Goal: Information Seeking & Learning: Check status

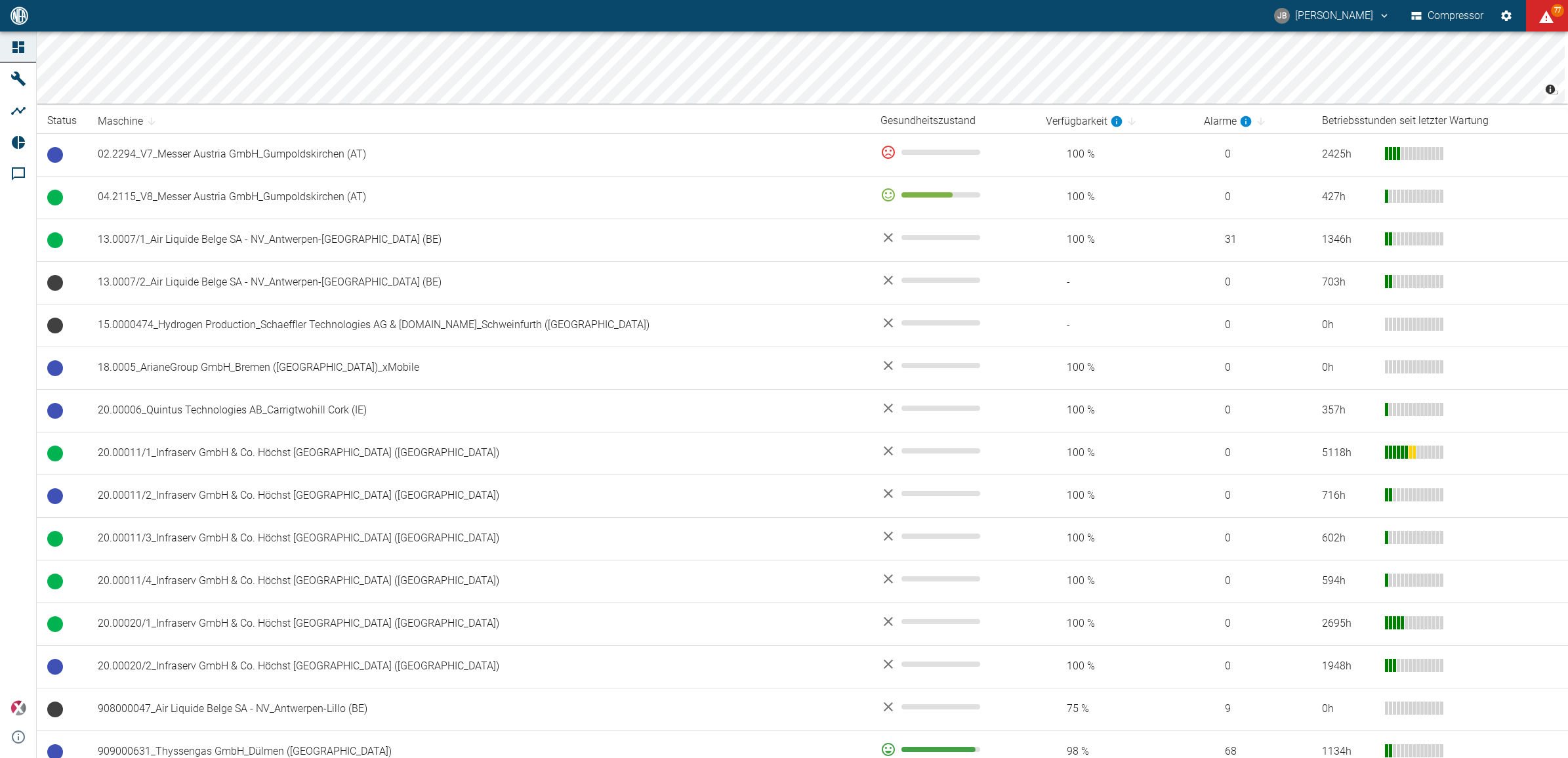
scroll to position [184, 0]
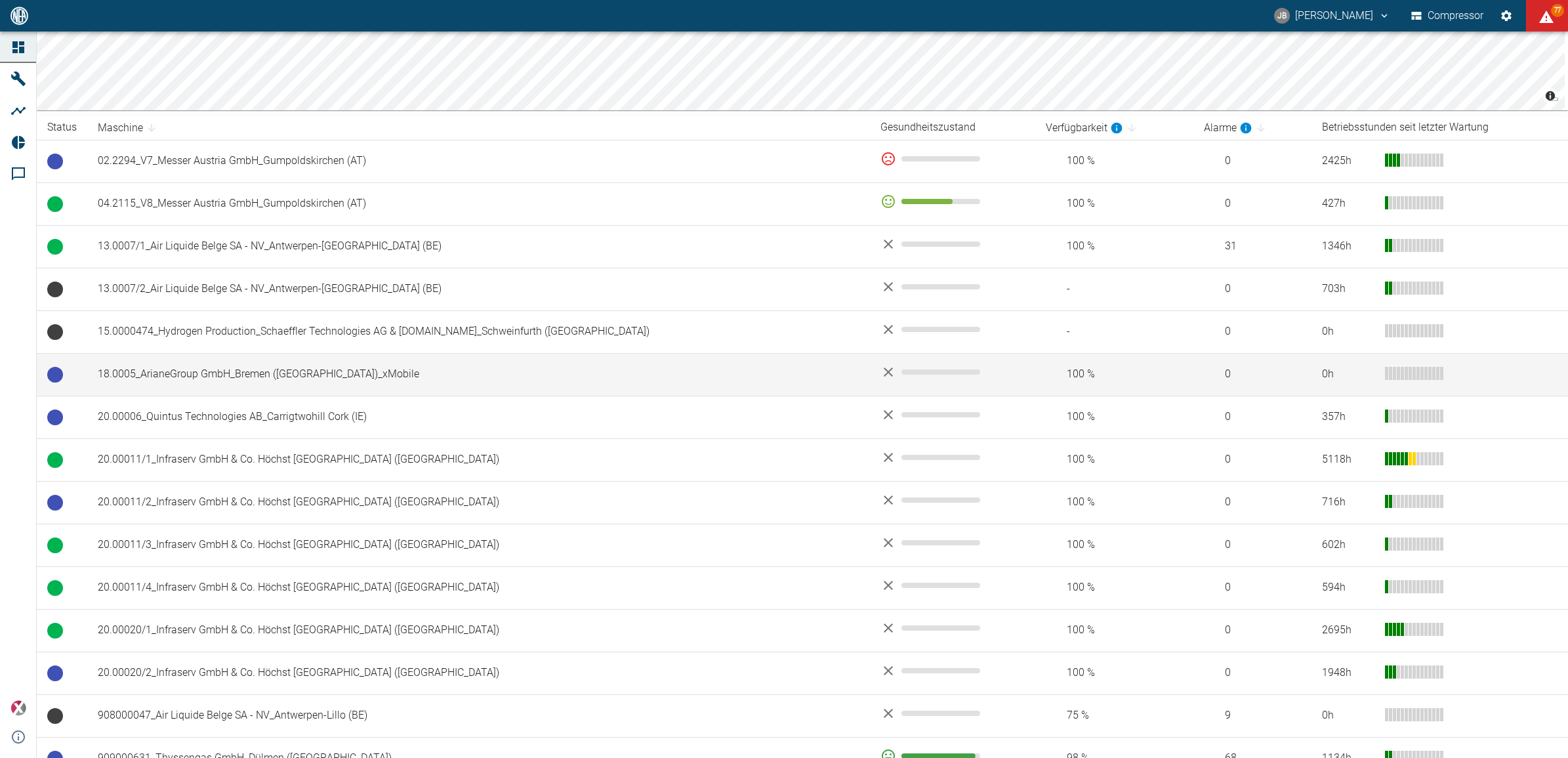
click at [249, 384] on td "18.0005_ArianeGroup GmbH_Bremen ([GEOGRAPHIC_DATA])_xMobile" at bounding box center [478, 375] width 782 height 43
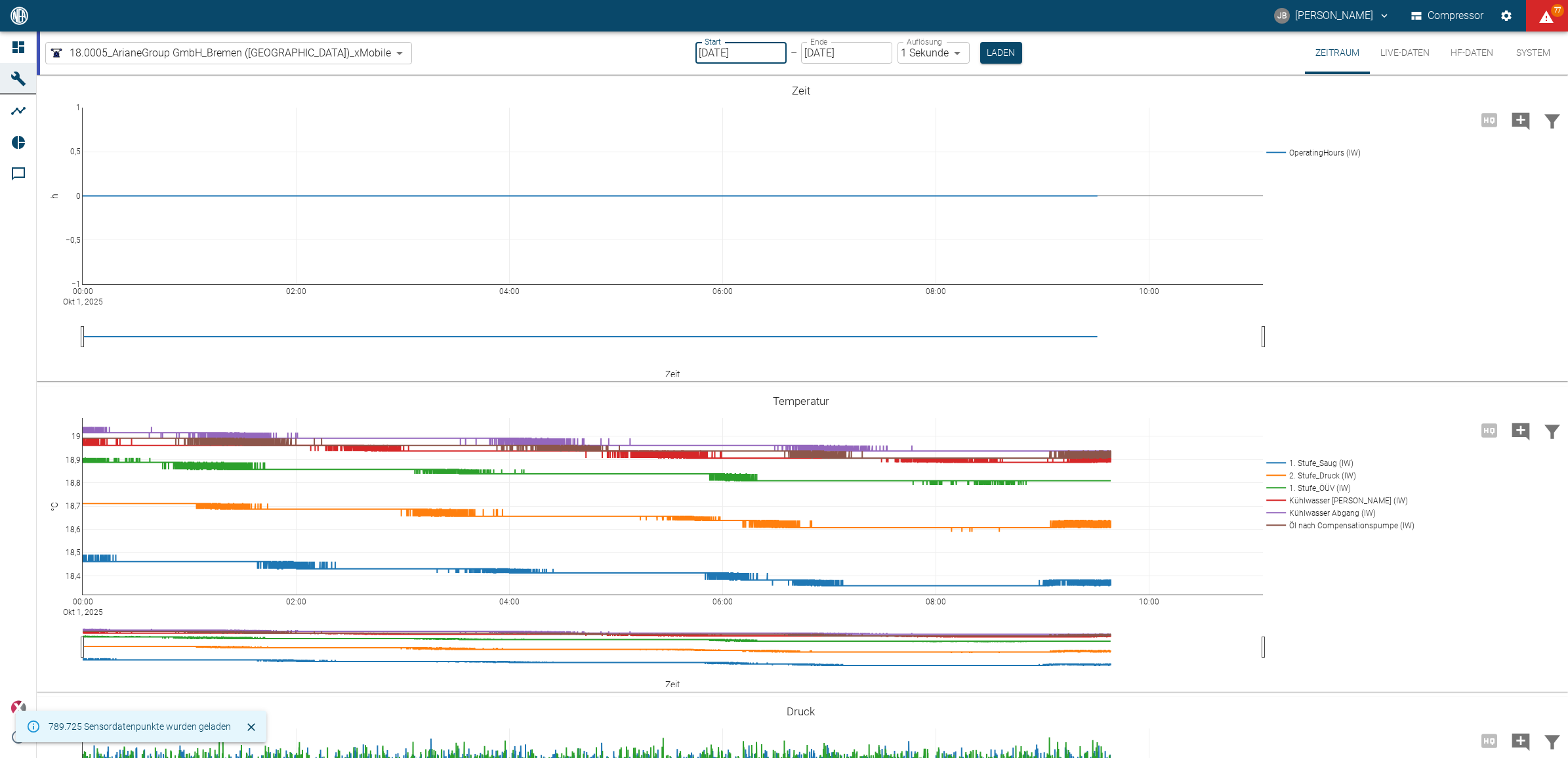
click at [705, 48] on input "01.10.2025" at bounding box center [740, 53] width 91 height 21
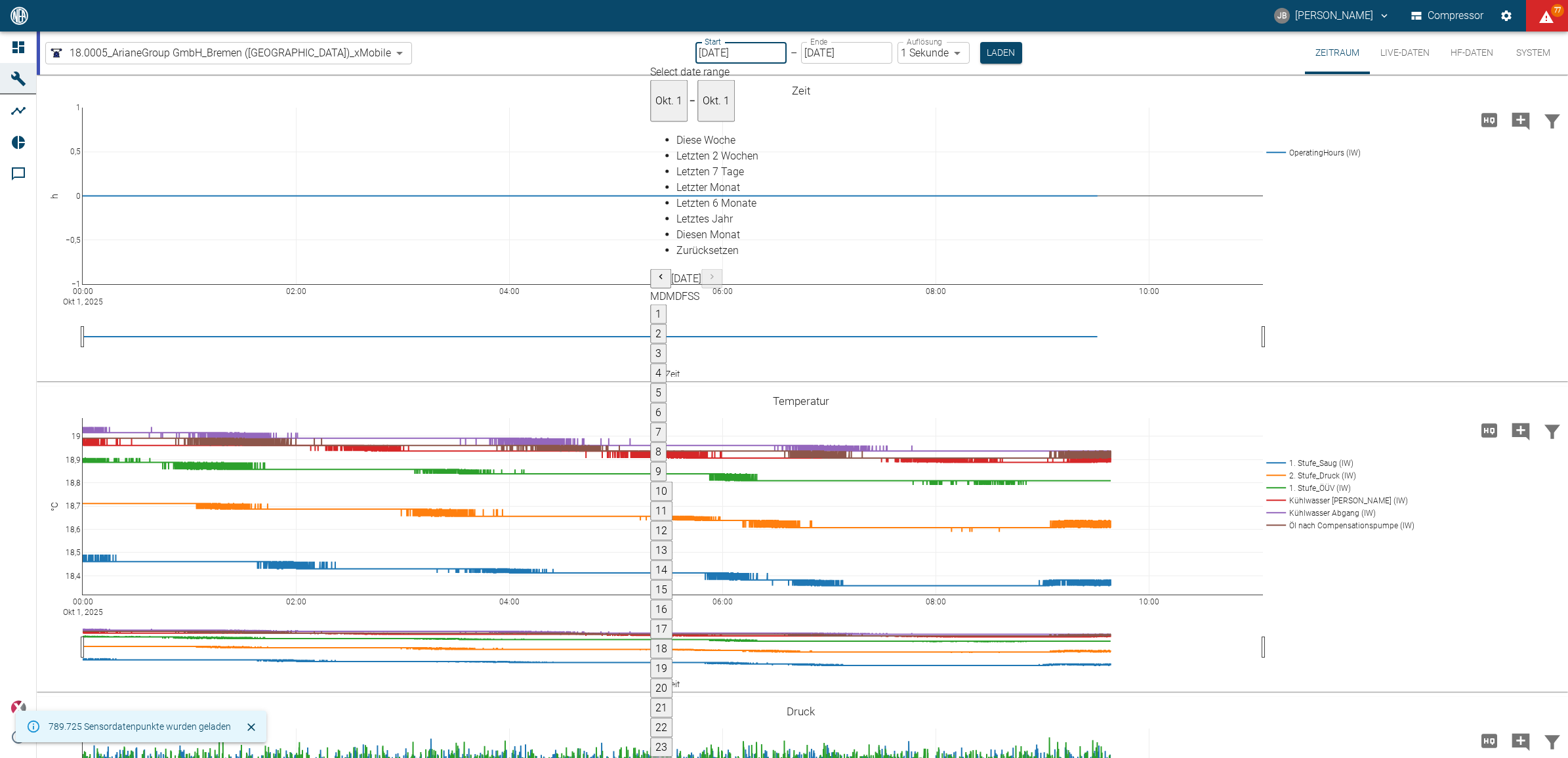
click at [666, 271] on icon "Previous month" at bounding box center [661, 277] width 11 height 11
click at [667, 304] on button "1" at bounding box center [658, 314] width 16 height 20
type input "01.08.2025"
type input "10min"
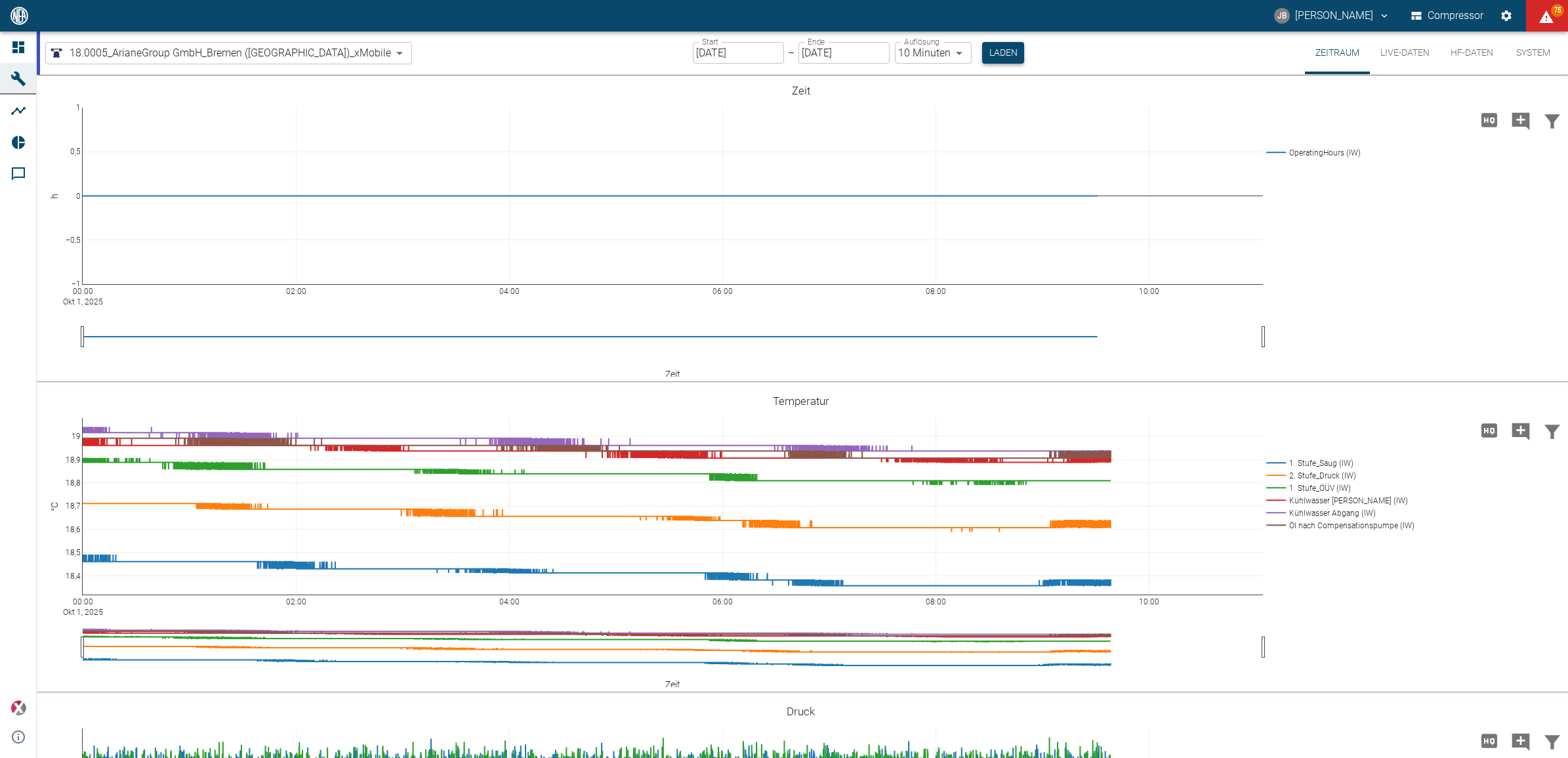
click at [982, 51] on button "Laden" at bounding box center [1003, 53] width 42 height 21
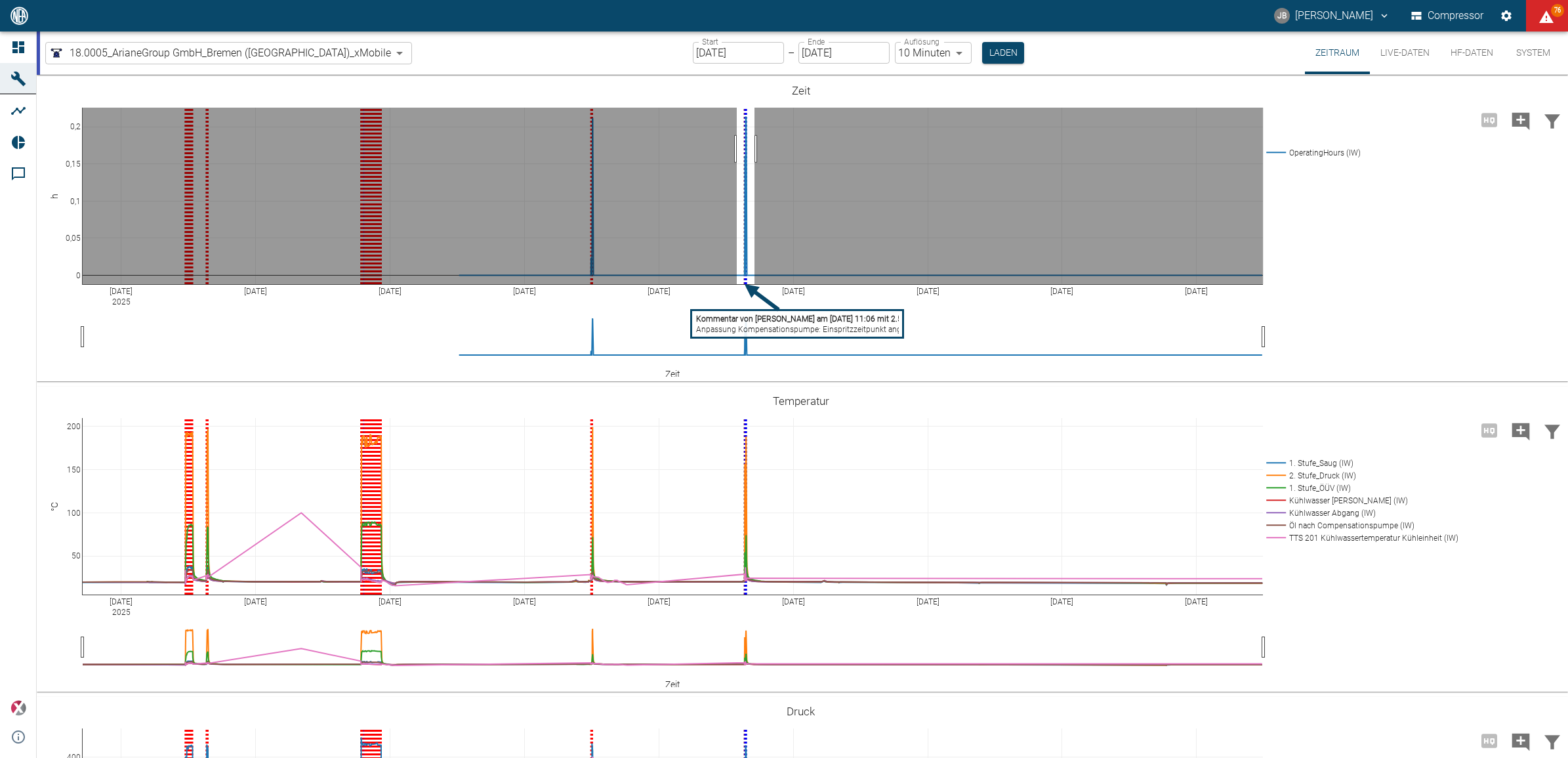
drag, startPoint x: 736, startPoint y: 149, endPoint x: 755, endPoint y: 149, distance: 19.0
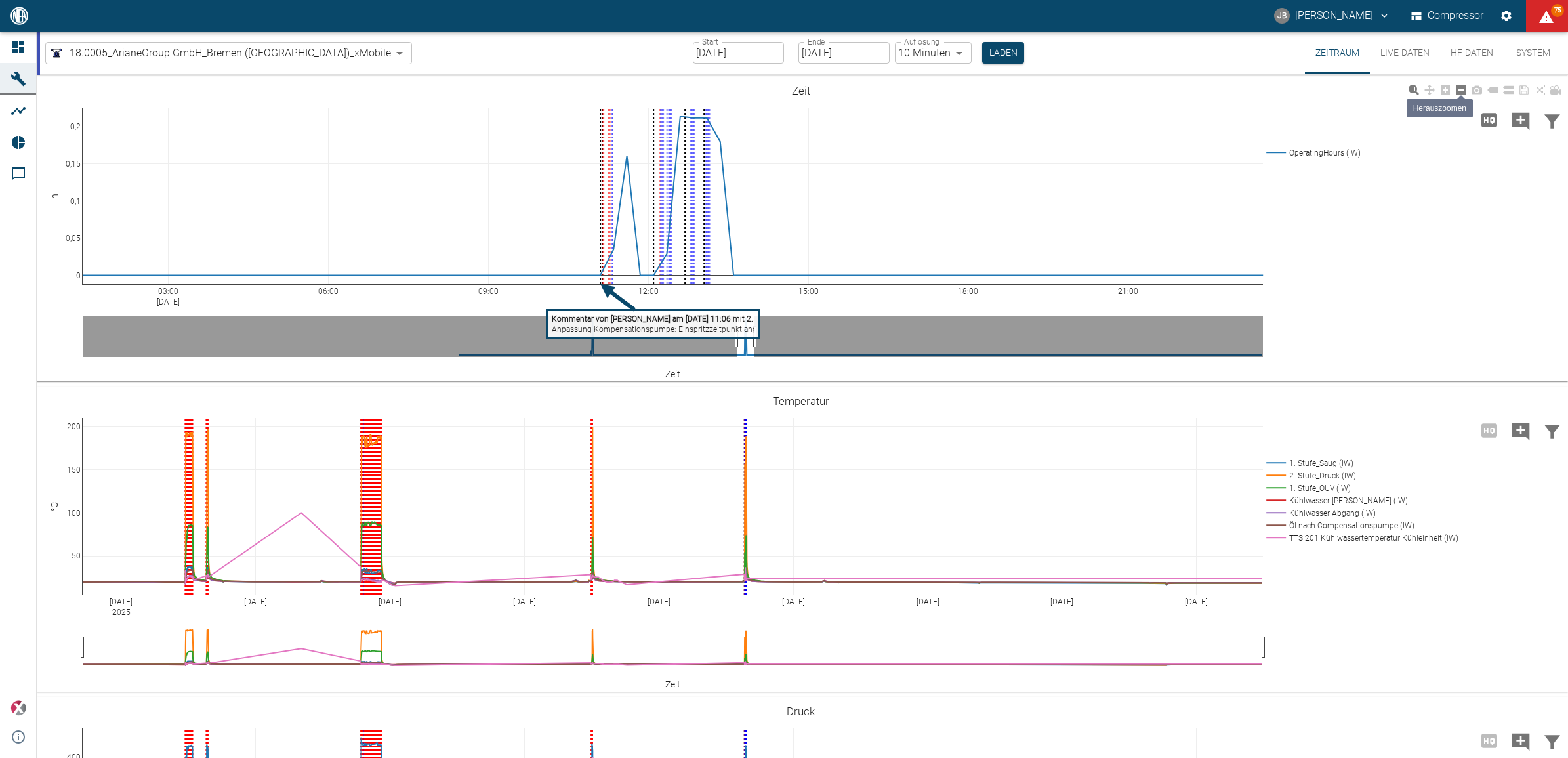
click at [1458, 90] on icon at bounding box center [1461, 90] width 9 height 9
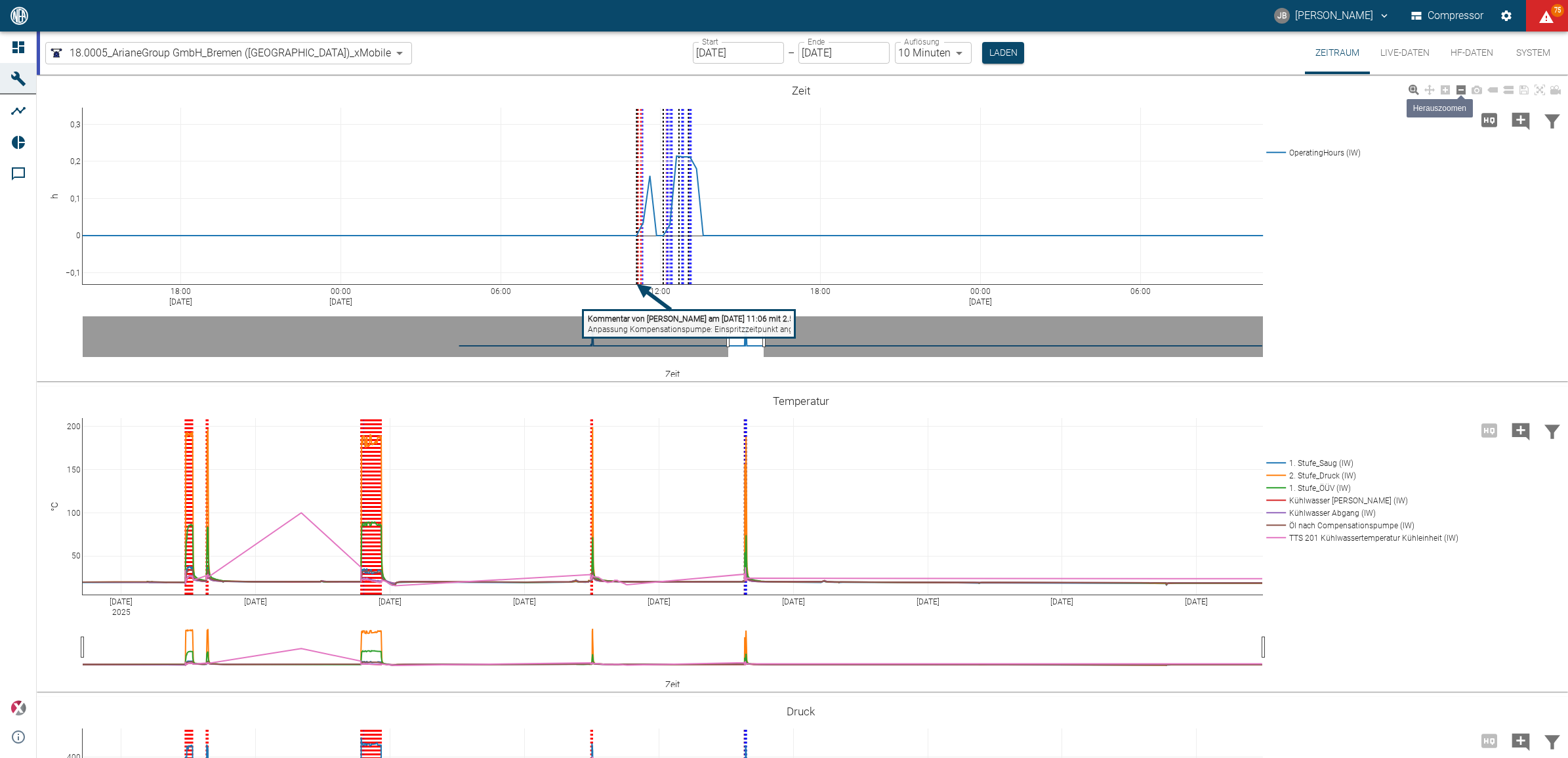
click at [1458, 90] on icon at bounding box center [1461, 90] width 9 height 9
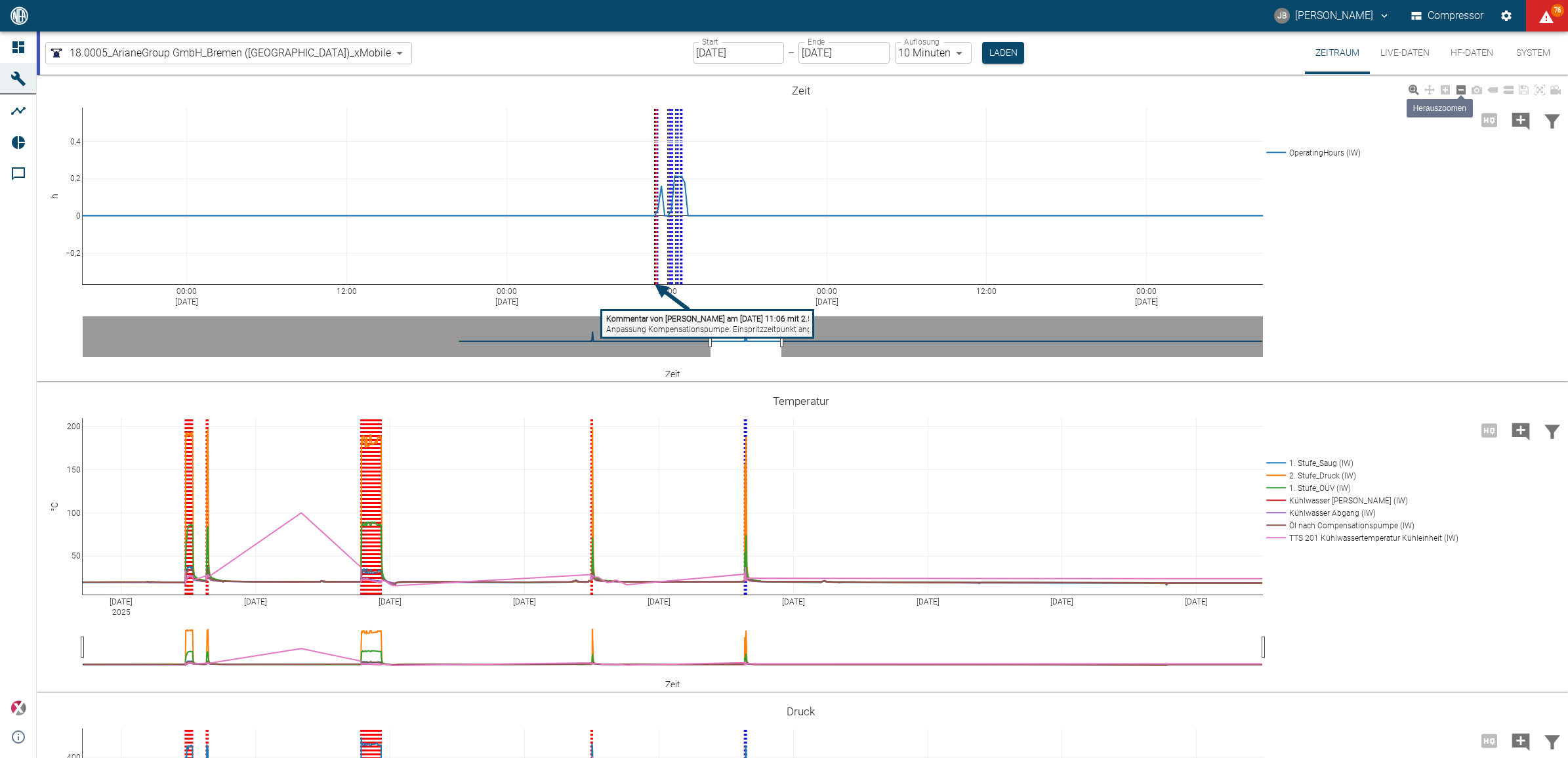
click at [1458, 90] on icon at bounding box center [1461, 90] width 9 height 9
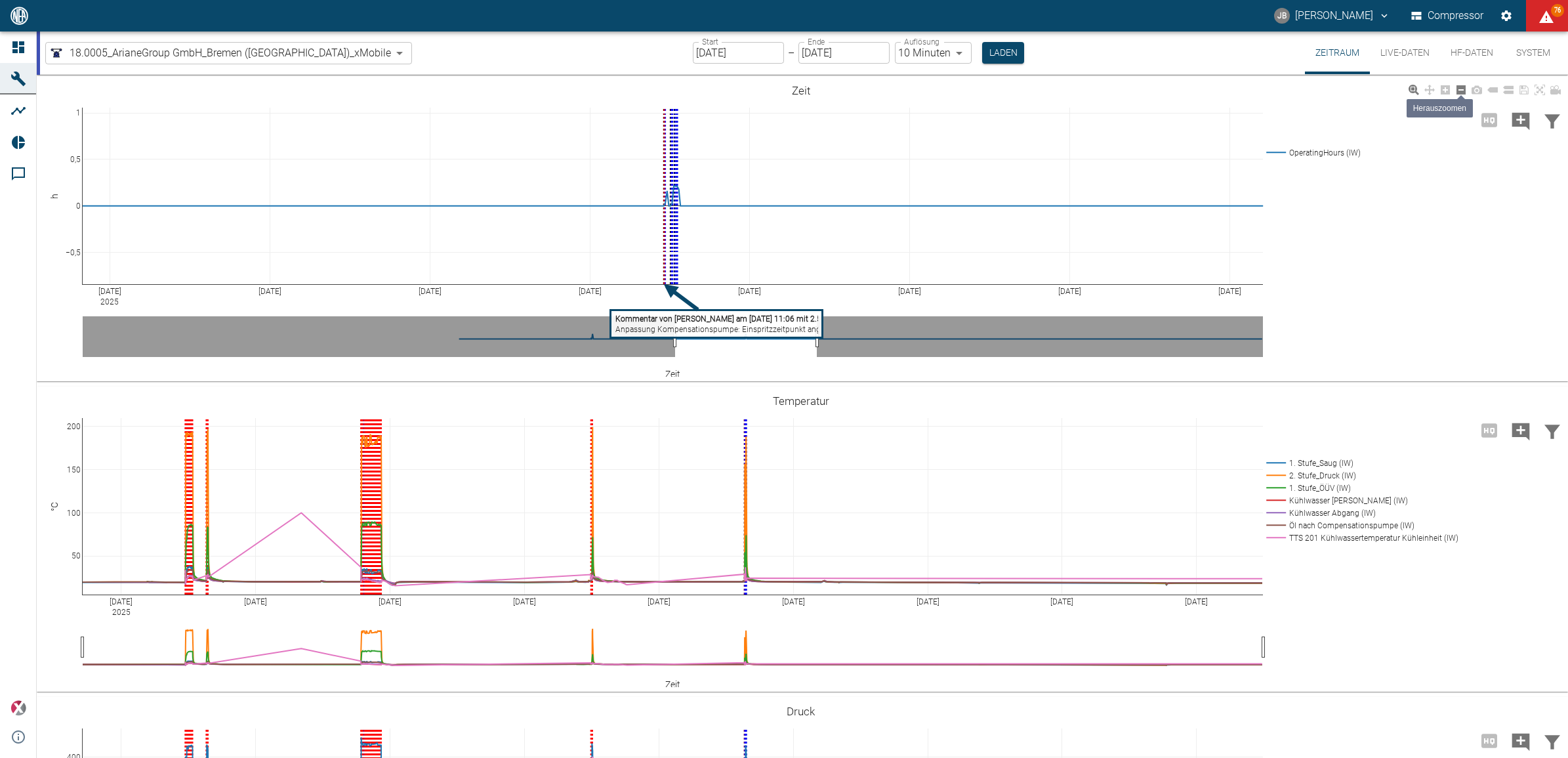
click at [1458, 90] on icon at bounding box center [1461, 90] width 9 height 9
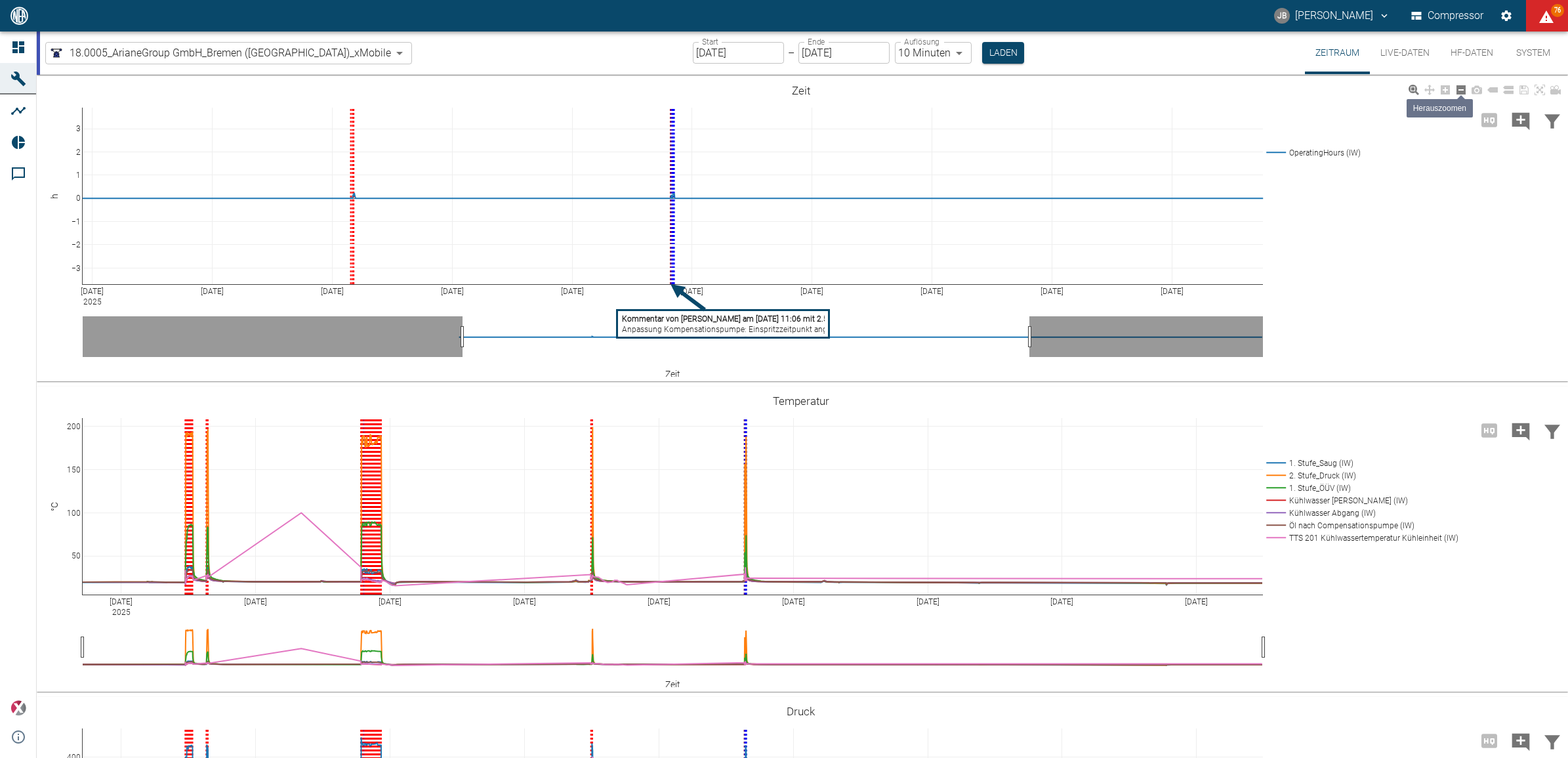
click at [1458, 90] on icon at bounding box center [1461, 90] width 9 height 9
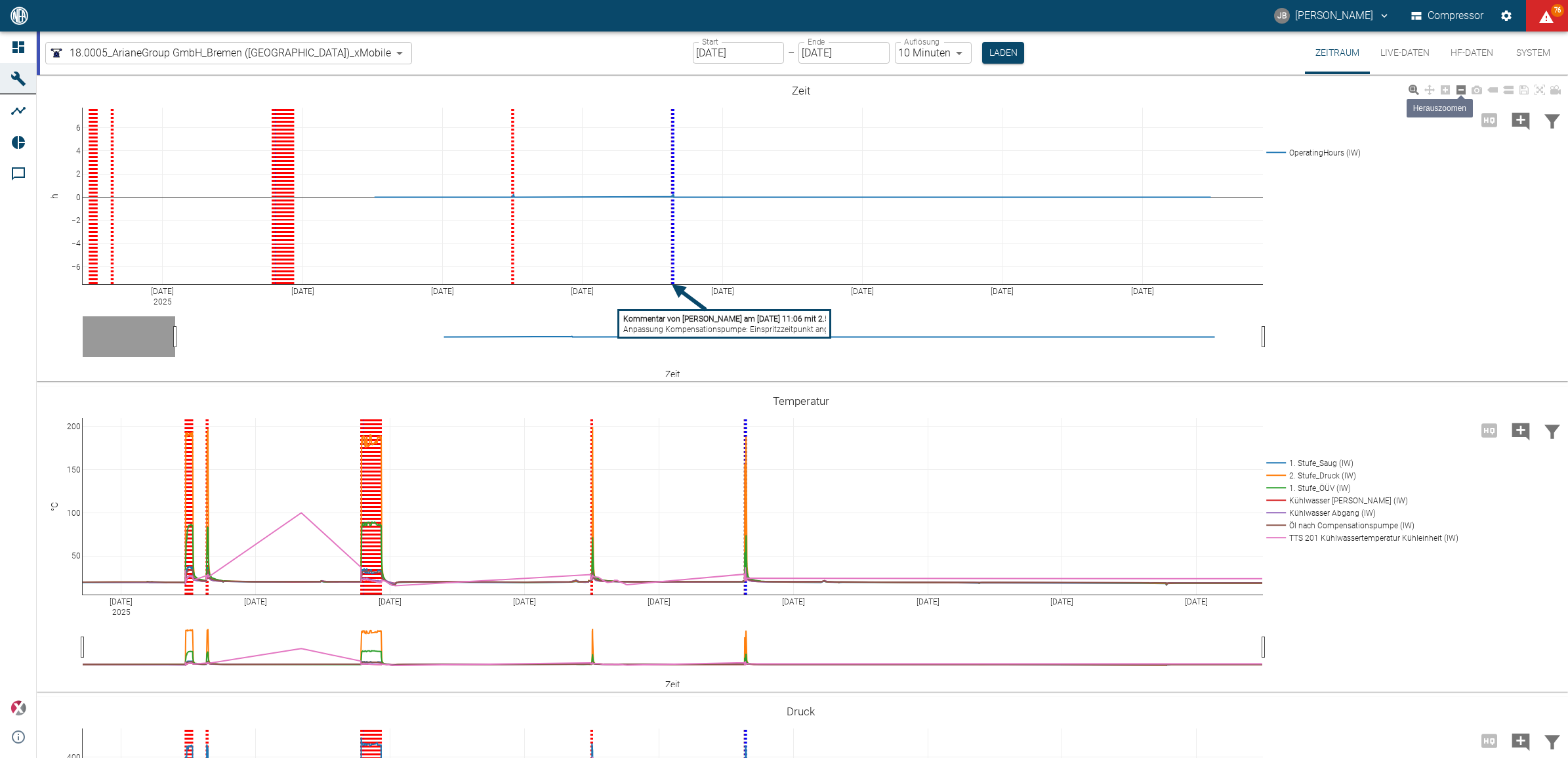
click at [1458, 90] on icon at bounding box center [1461, 90] width 9 height 9
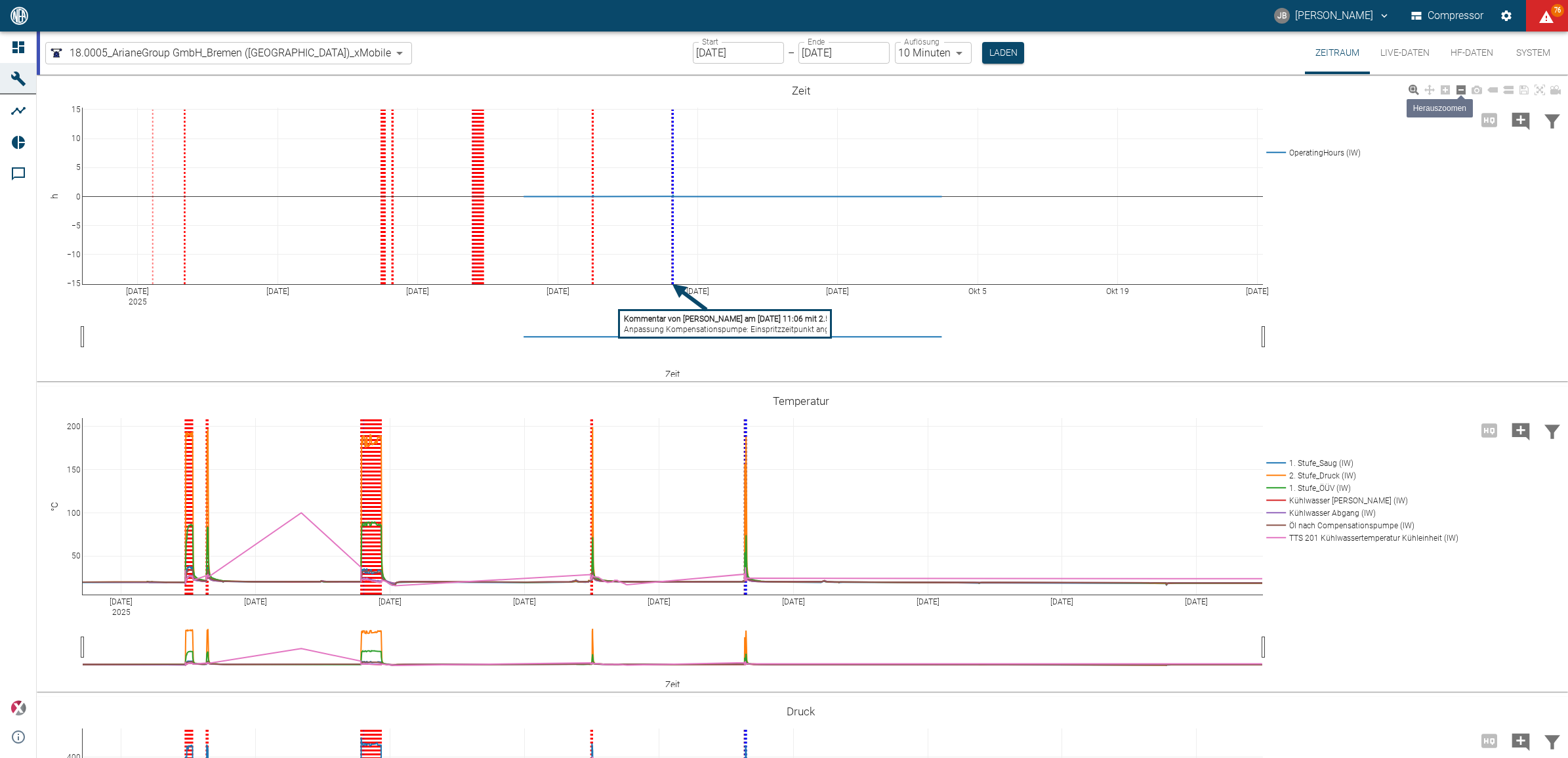
click at [1458, 90] on icon at bounding box center [1461, 90] width 9 height 9
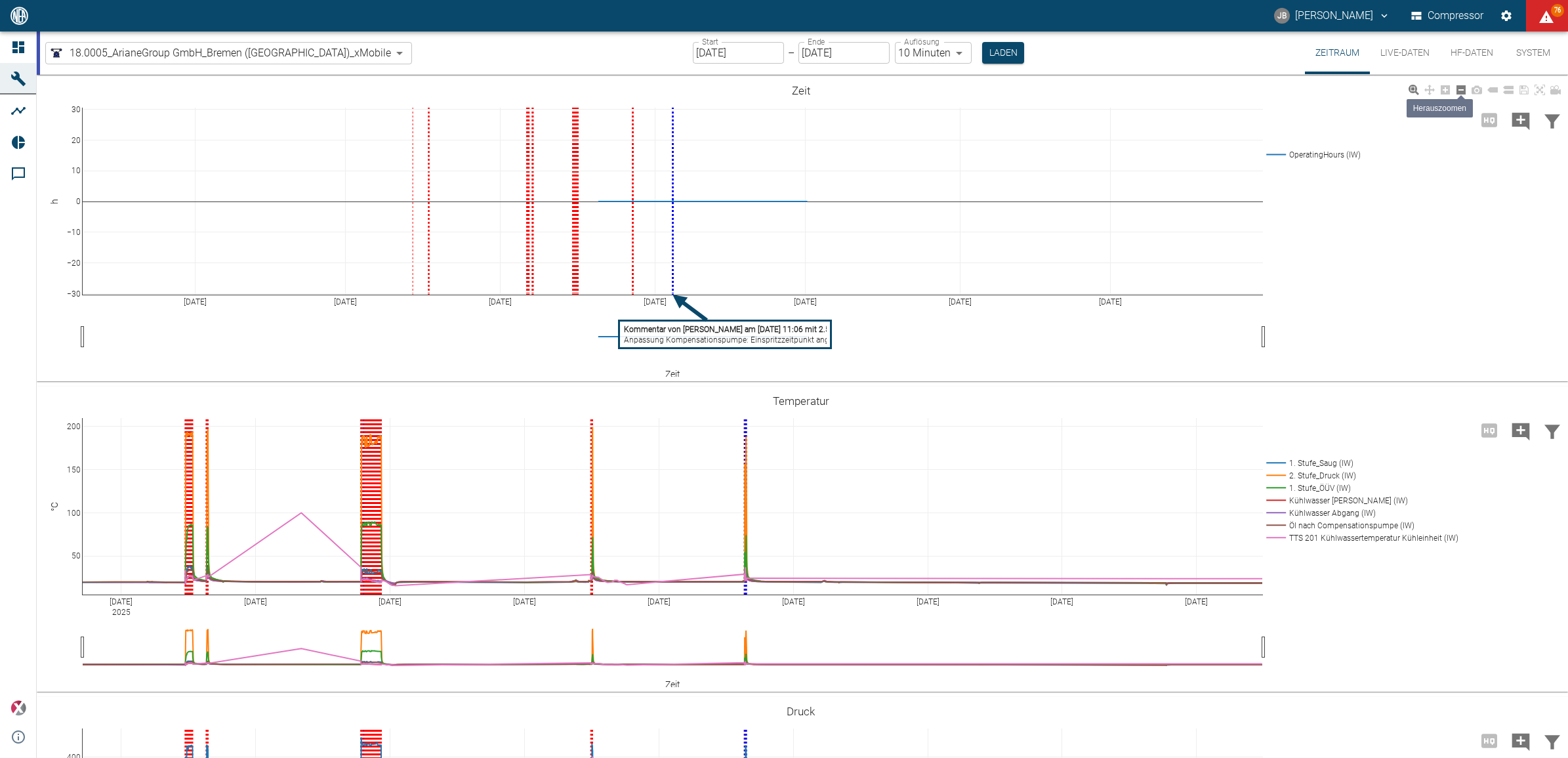
click at [1458, 90] on icon at bounding box center [1461, 90] width 9 height 9
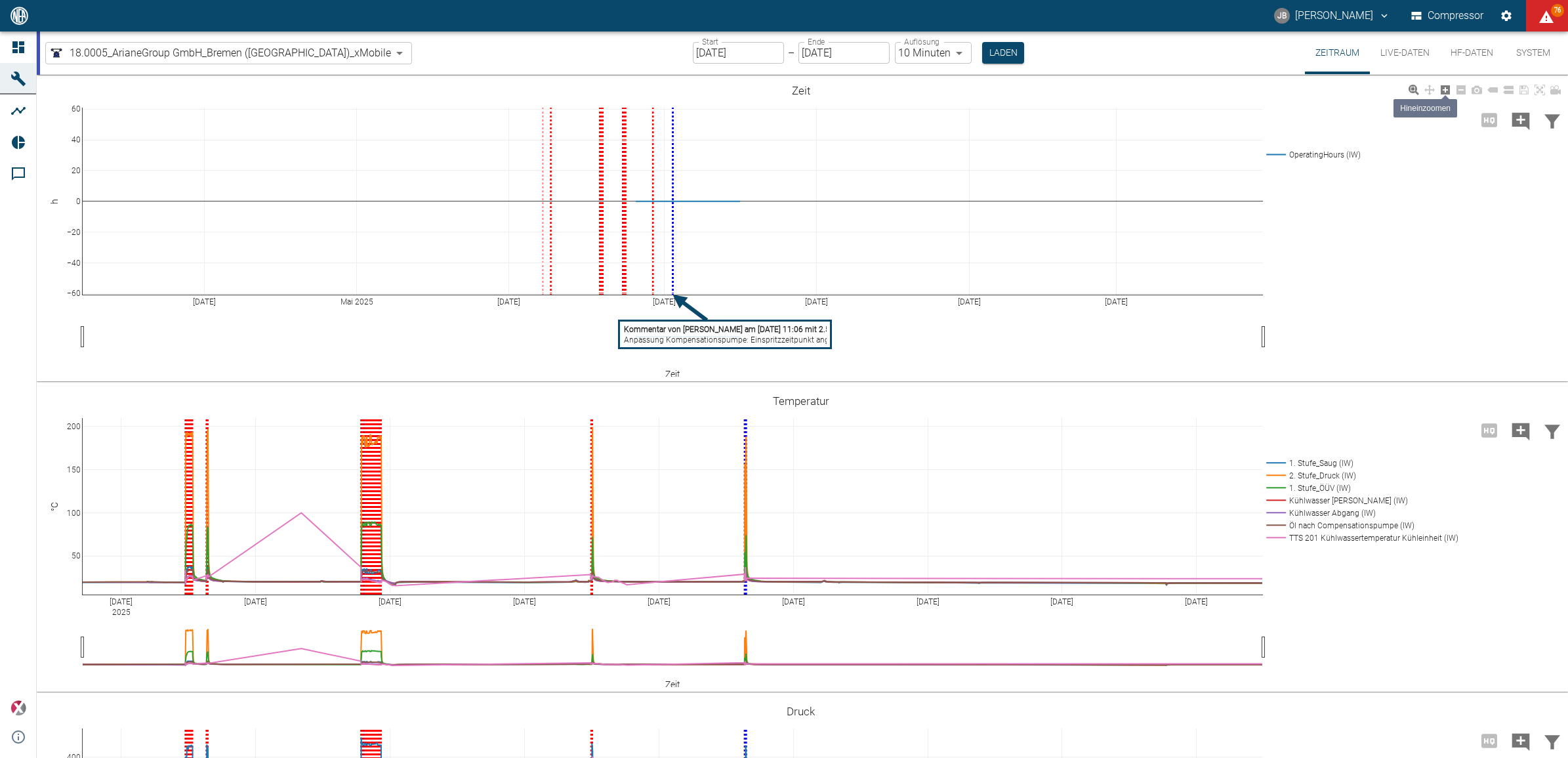
click at [1443, 94] on icon at bounding box center [1445, 90] width 9 height 9
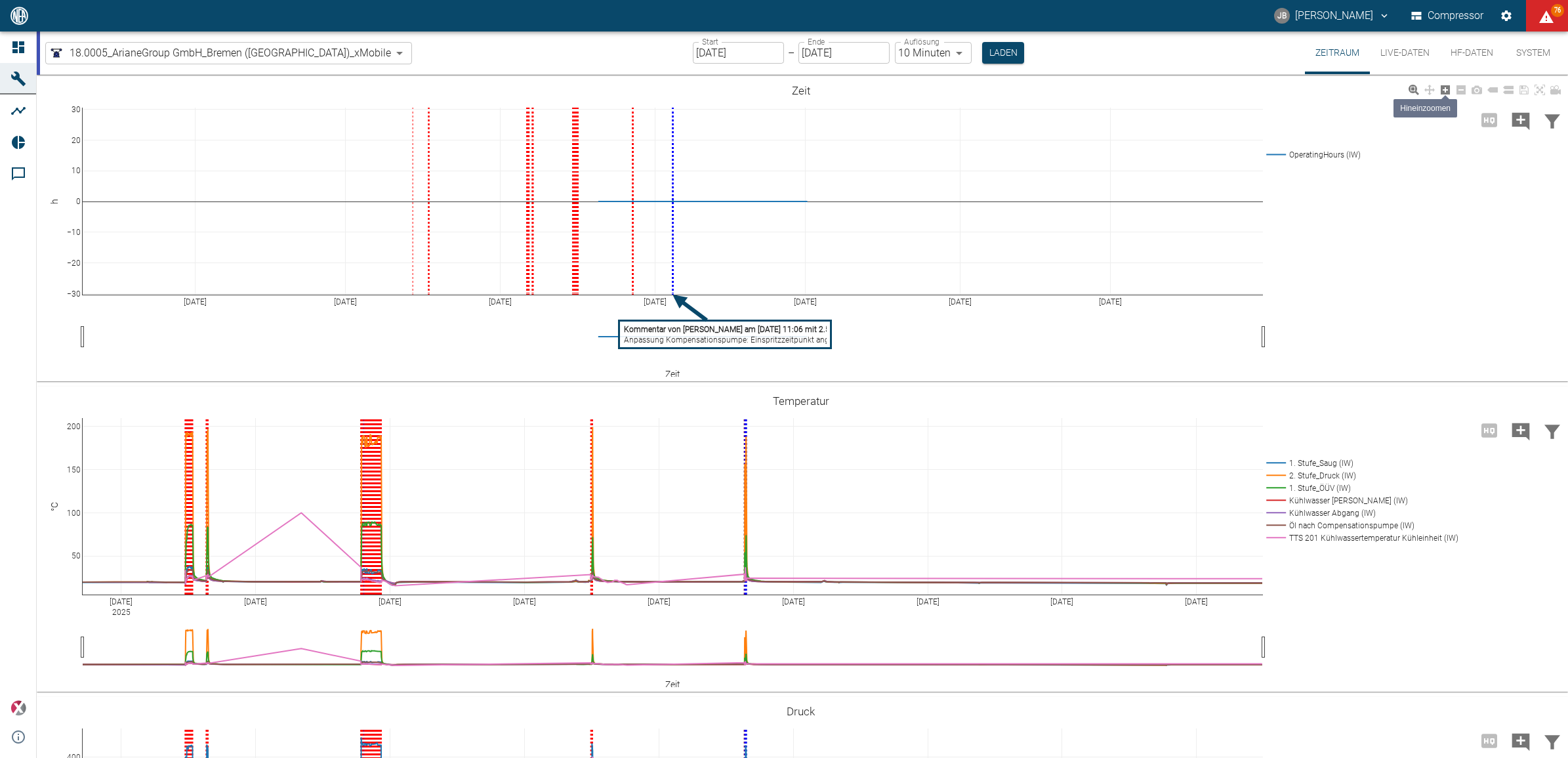
click at [1443, 94] on icon at bounding box center [1445, 90] width 9 height 9
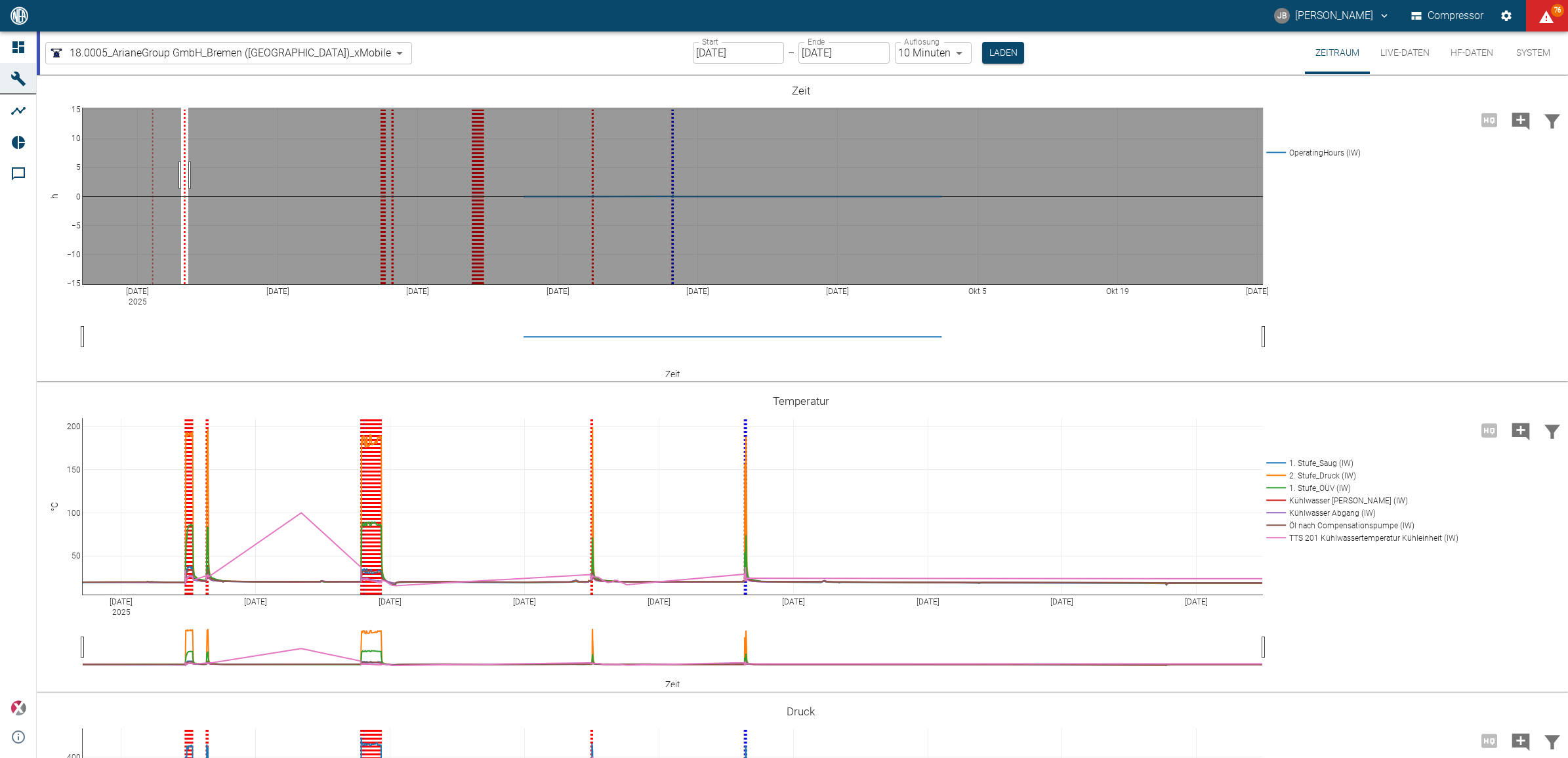
drag, startPoint x: 181, startPoint y: 176, endPoint x: 189, endPoint y: 176, distance: 8.0
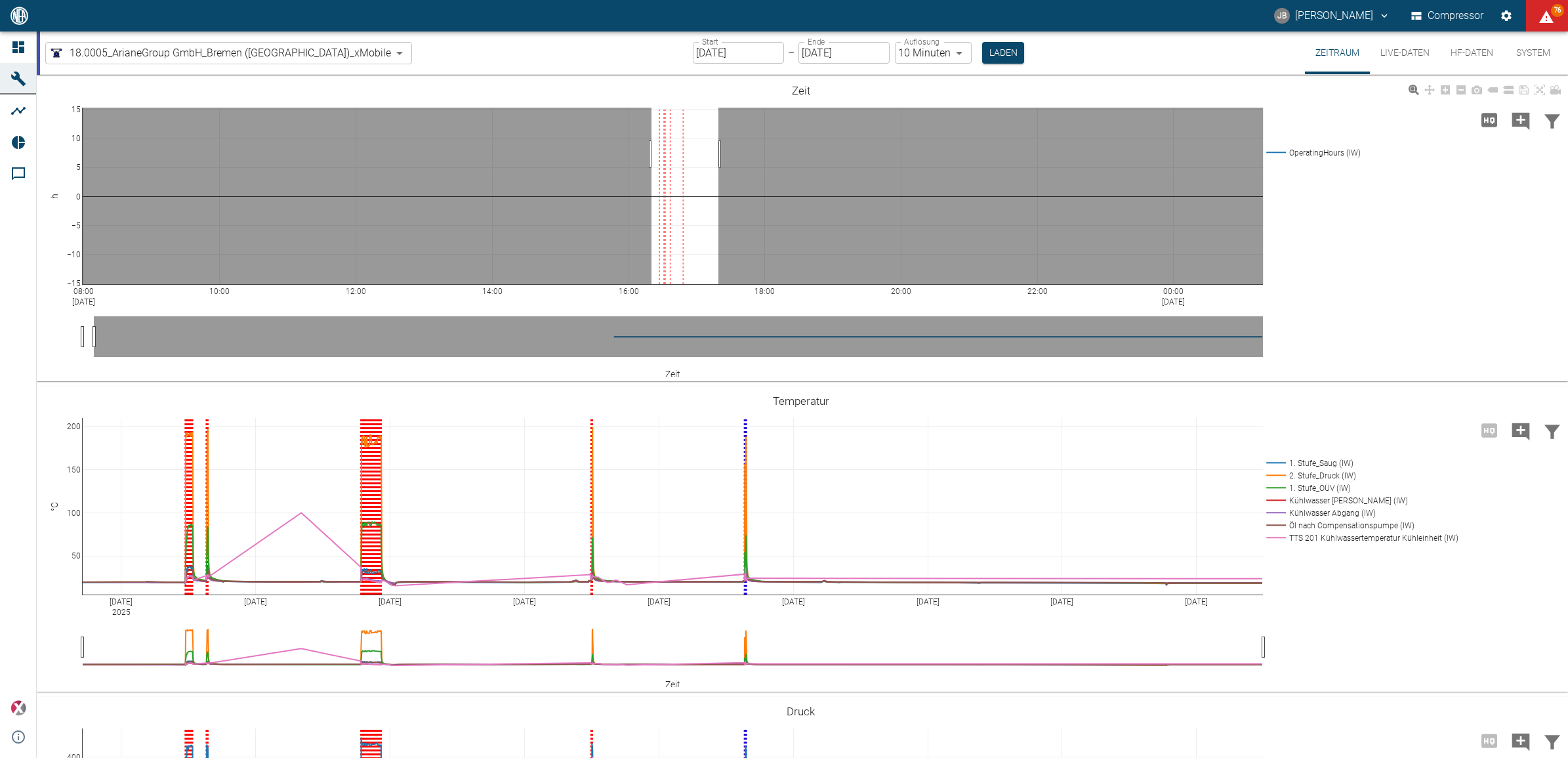
drag, startPoint x: 651, startPoint y: 154, endPoint x: 726, endPoint y: 156, distance: 75.0
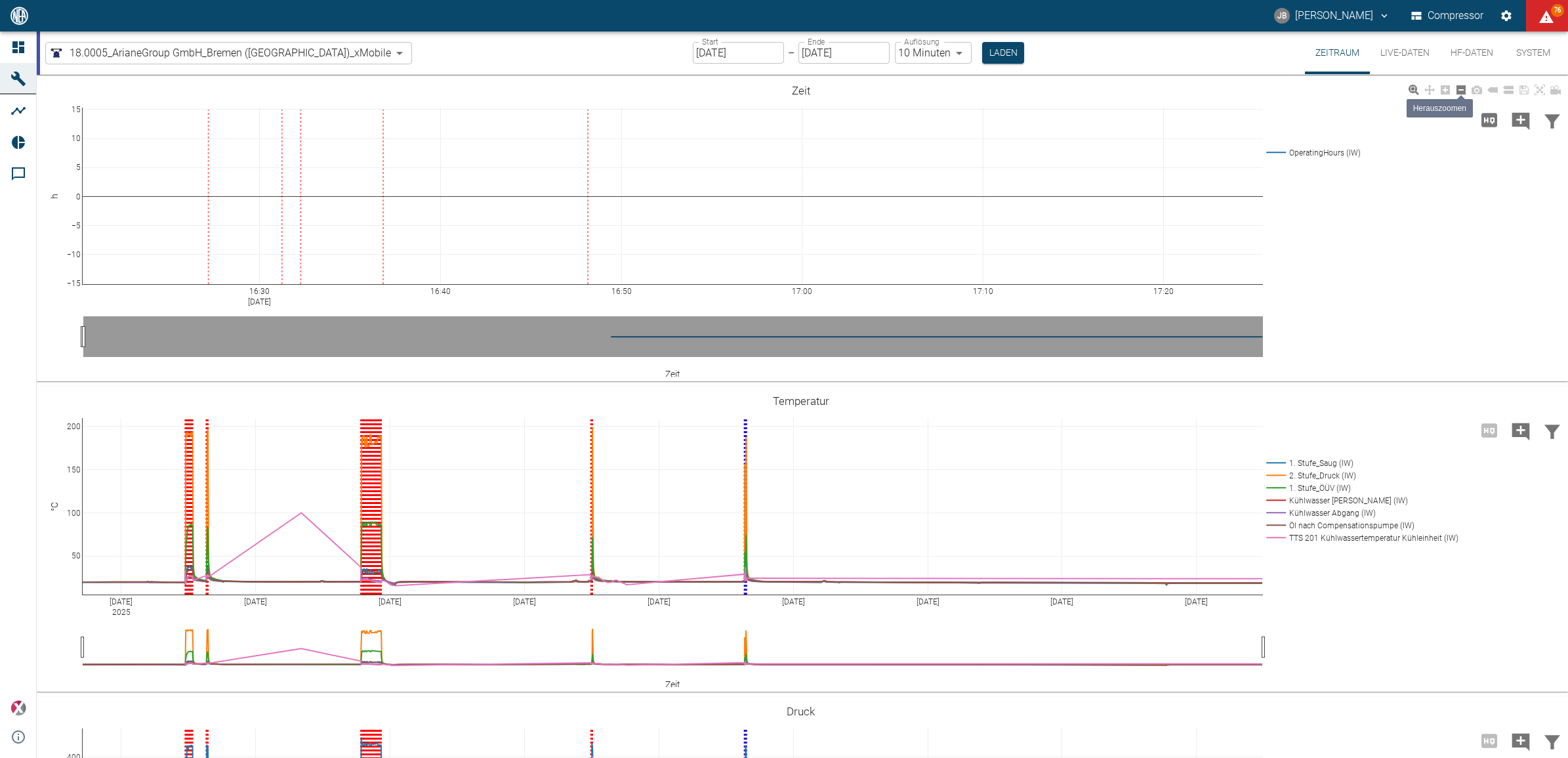
click at [1460, 93] on icon at bounding box center [1461, 90] width 9 height 9
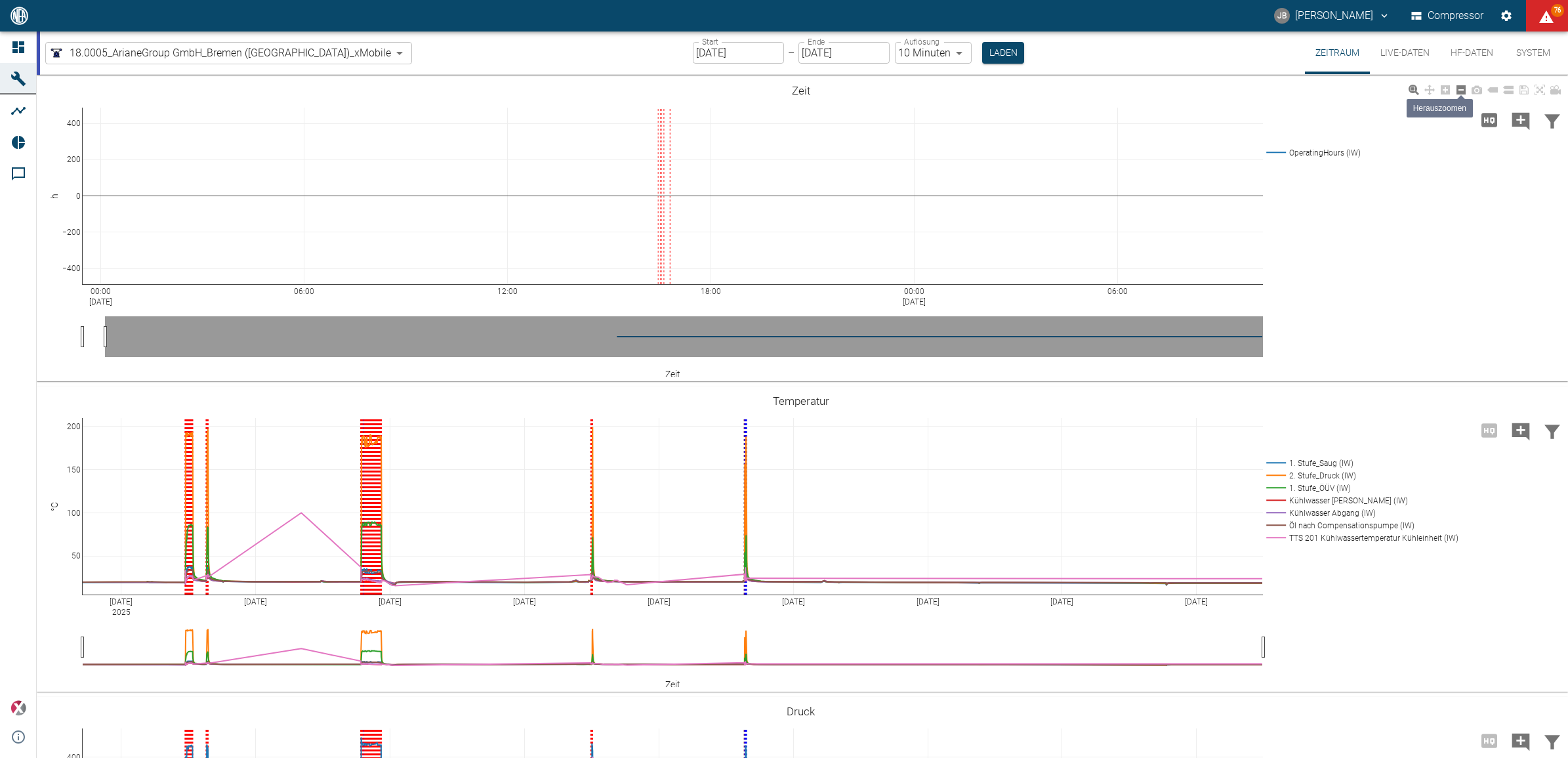
click at [1460, 93] on icon at bounding box center [1461, 90] width 9 height 9
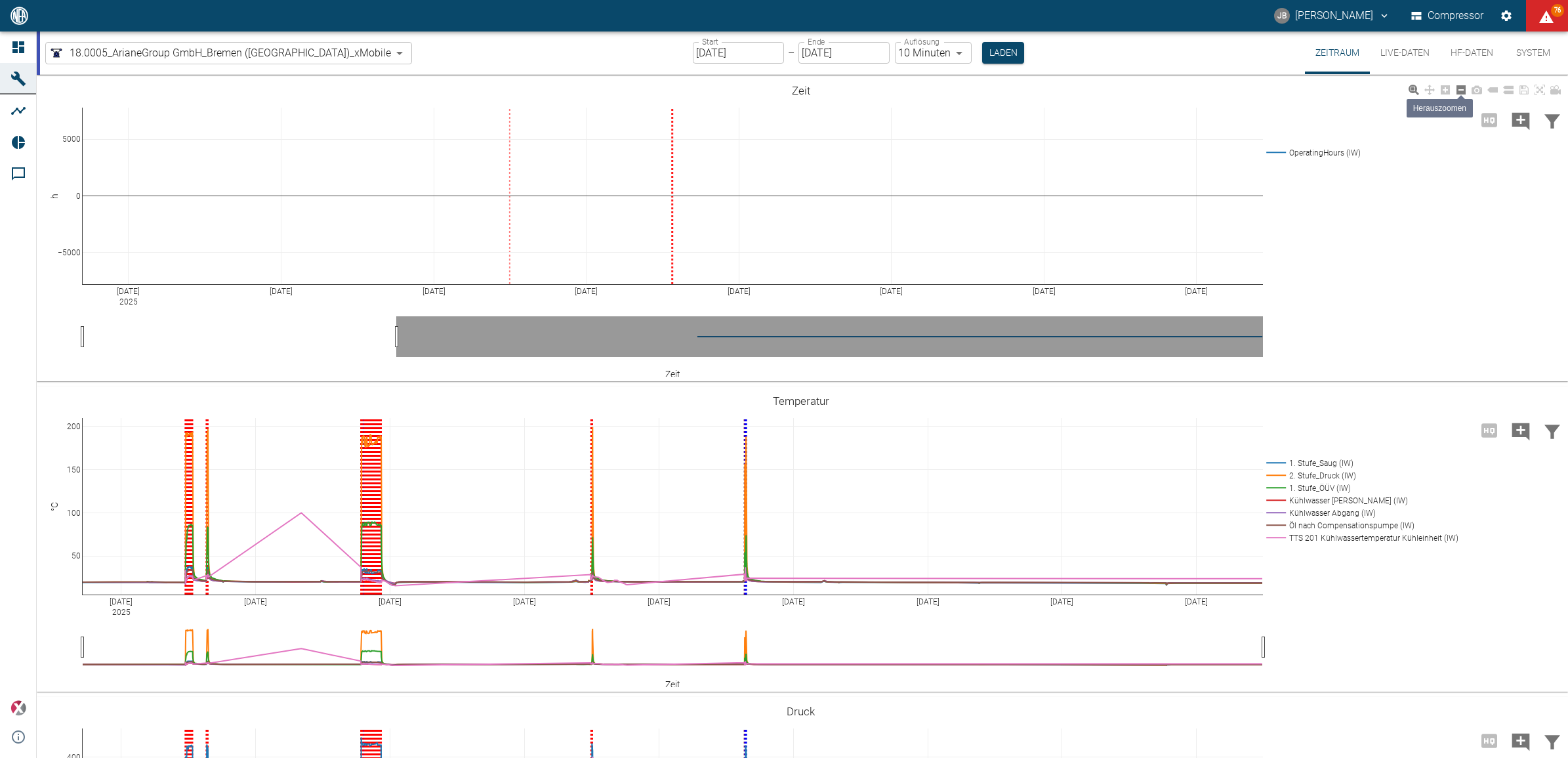
click at [1460, 93] on icon at bounding box center [1461, 90] width 9 height 9
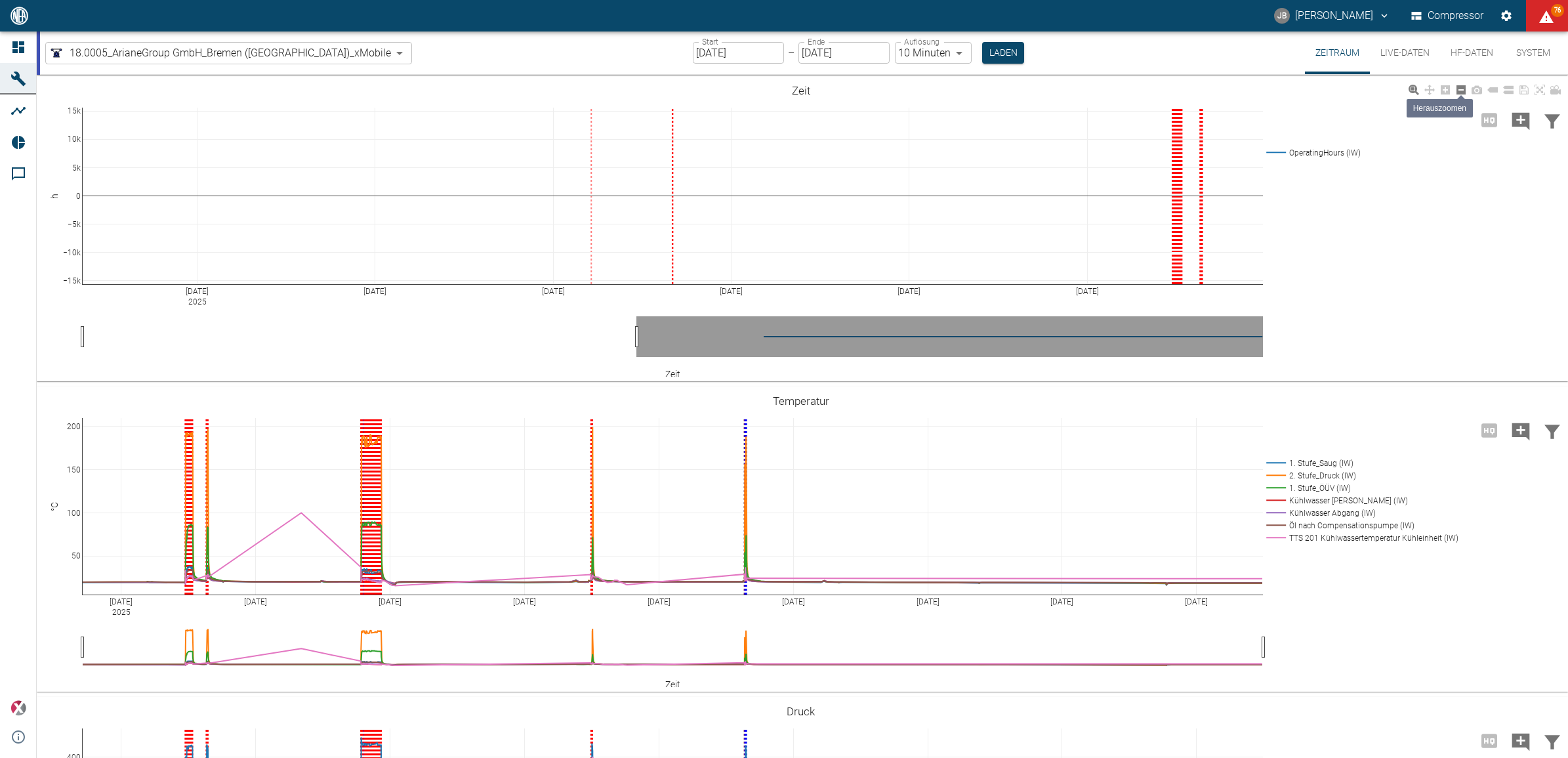
click at [1460, 93] on icon at bounding box center [1461, 90] width 9 height 9
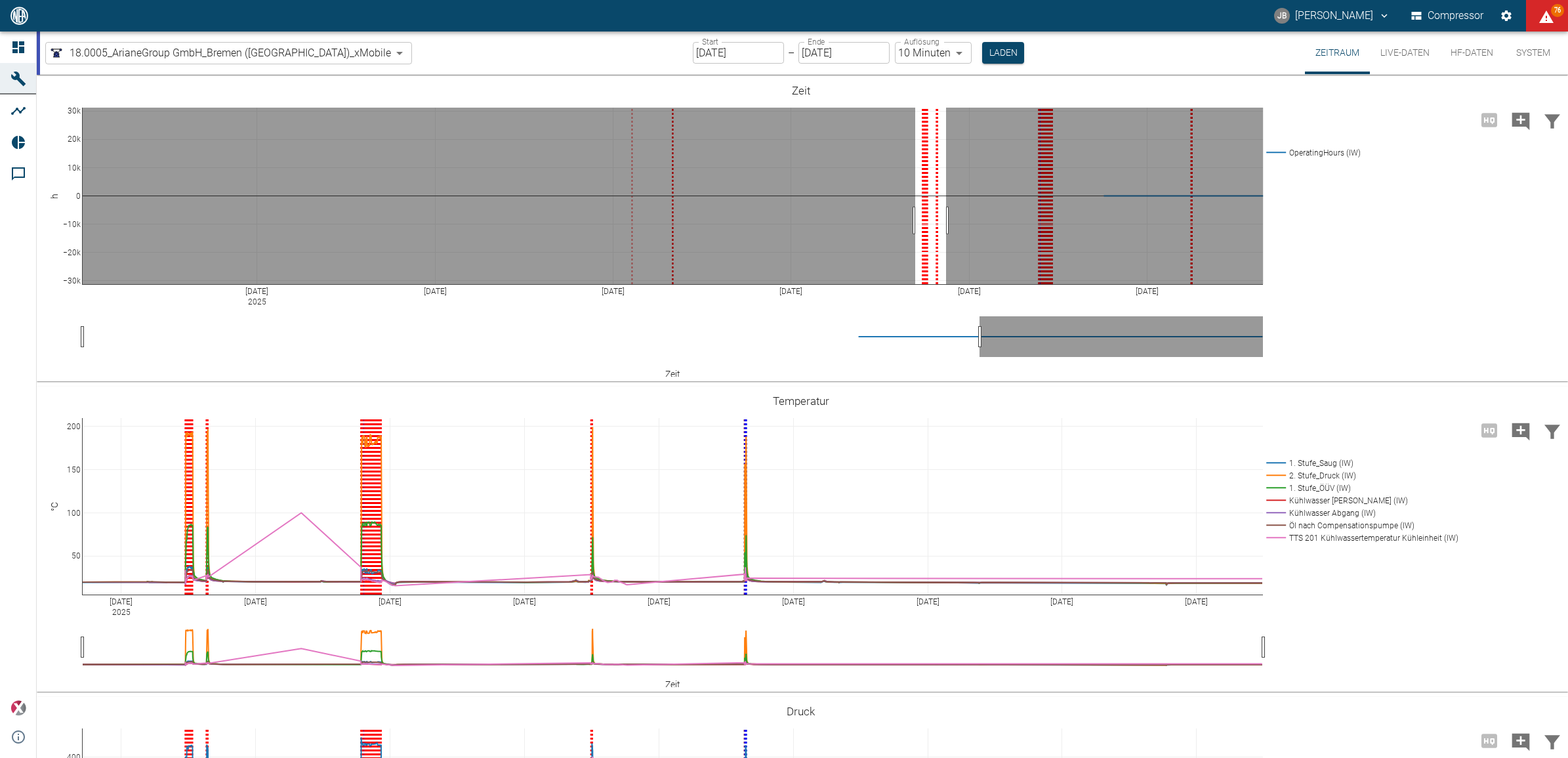
drag, startPoint x: 915, startPoint y: 221, endPoint x: 946, endPoint y: 221, distance: 31.0
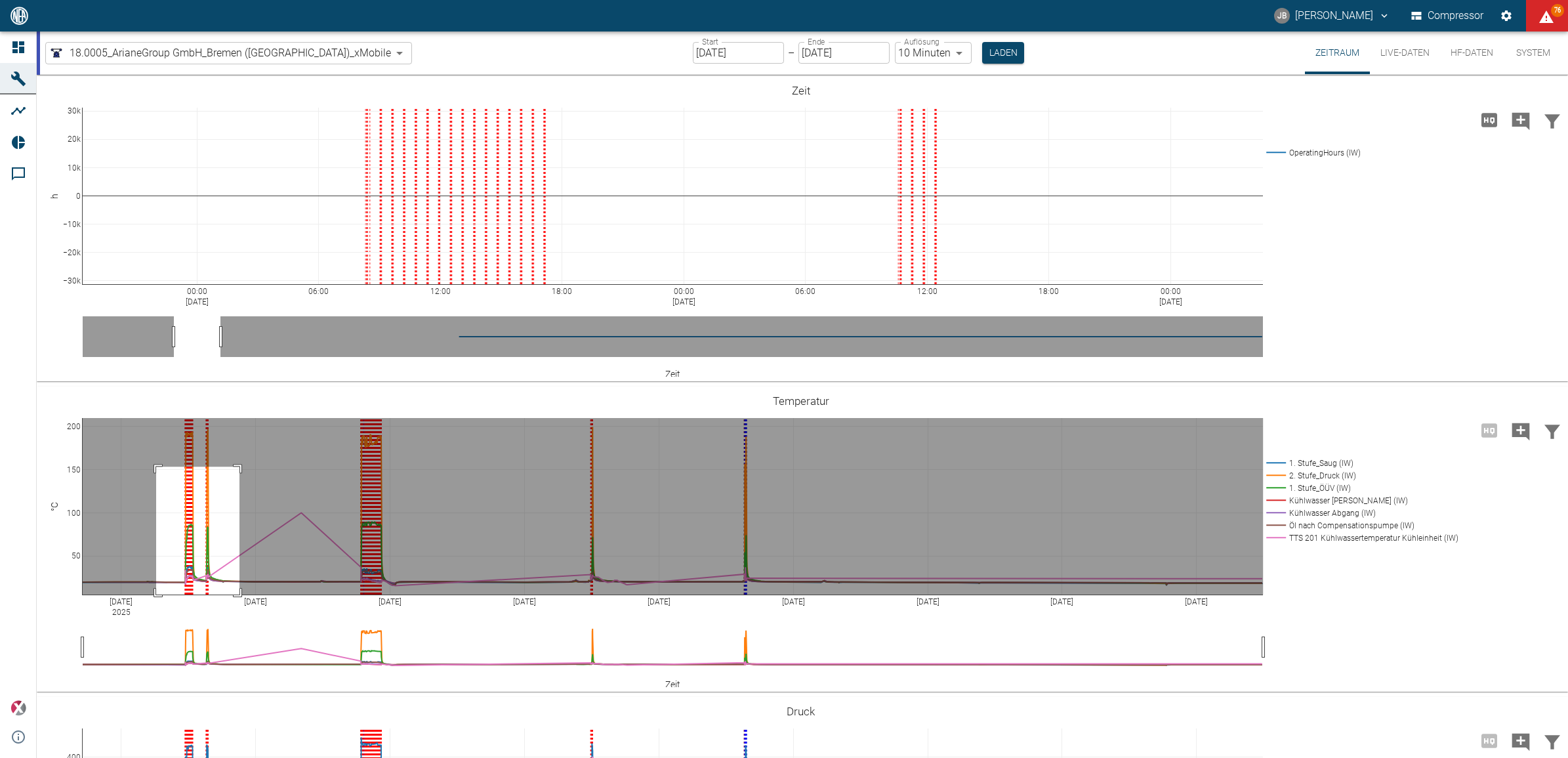
drag, startPoint x: 156, startPoint y: 467, endPoint x: 241, endPoint y: 655, distance: 206.3
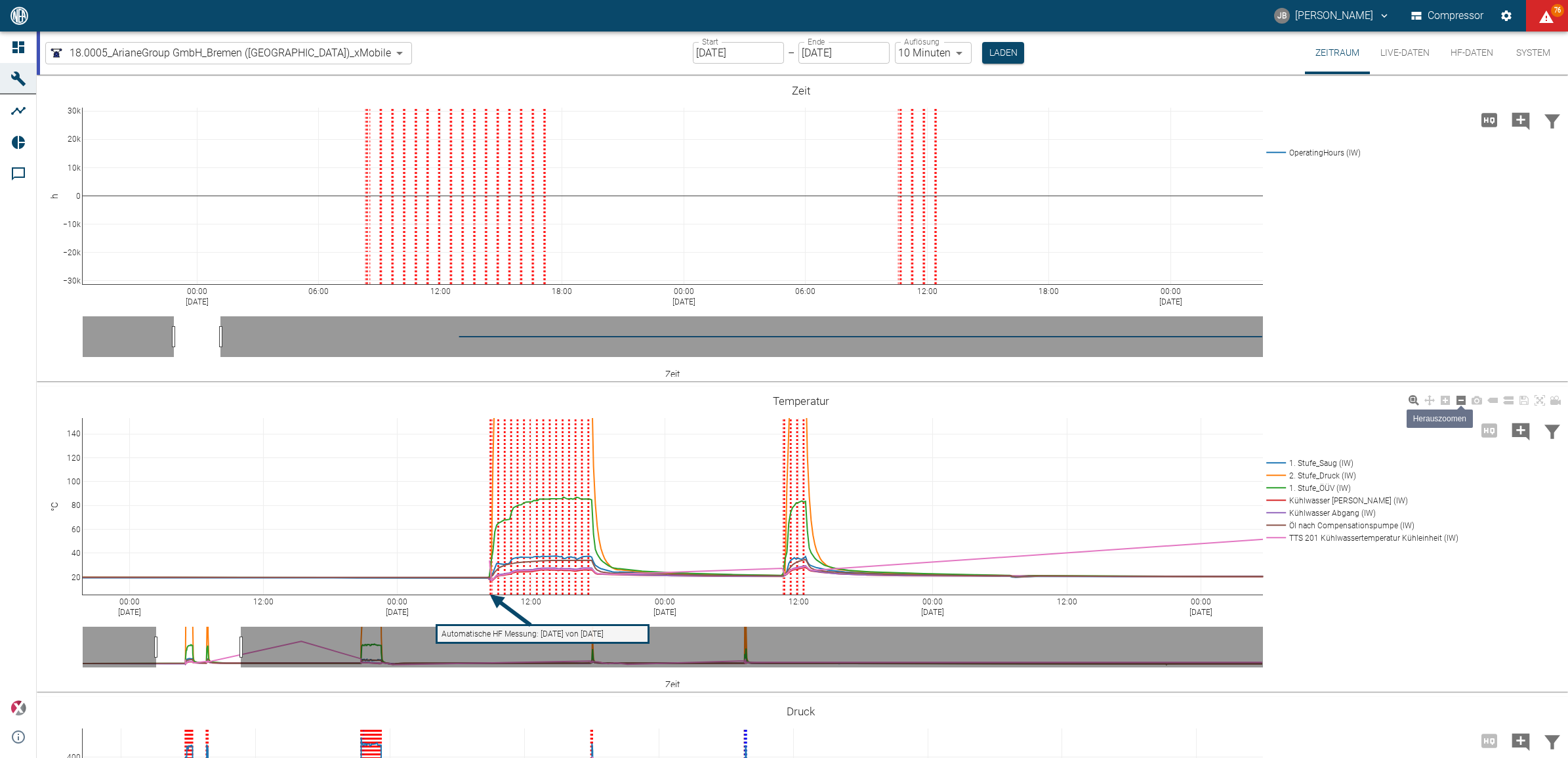
click at [1463, 399] on icon at bounding box center [1461, 400] width 9 height 9
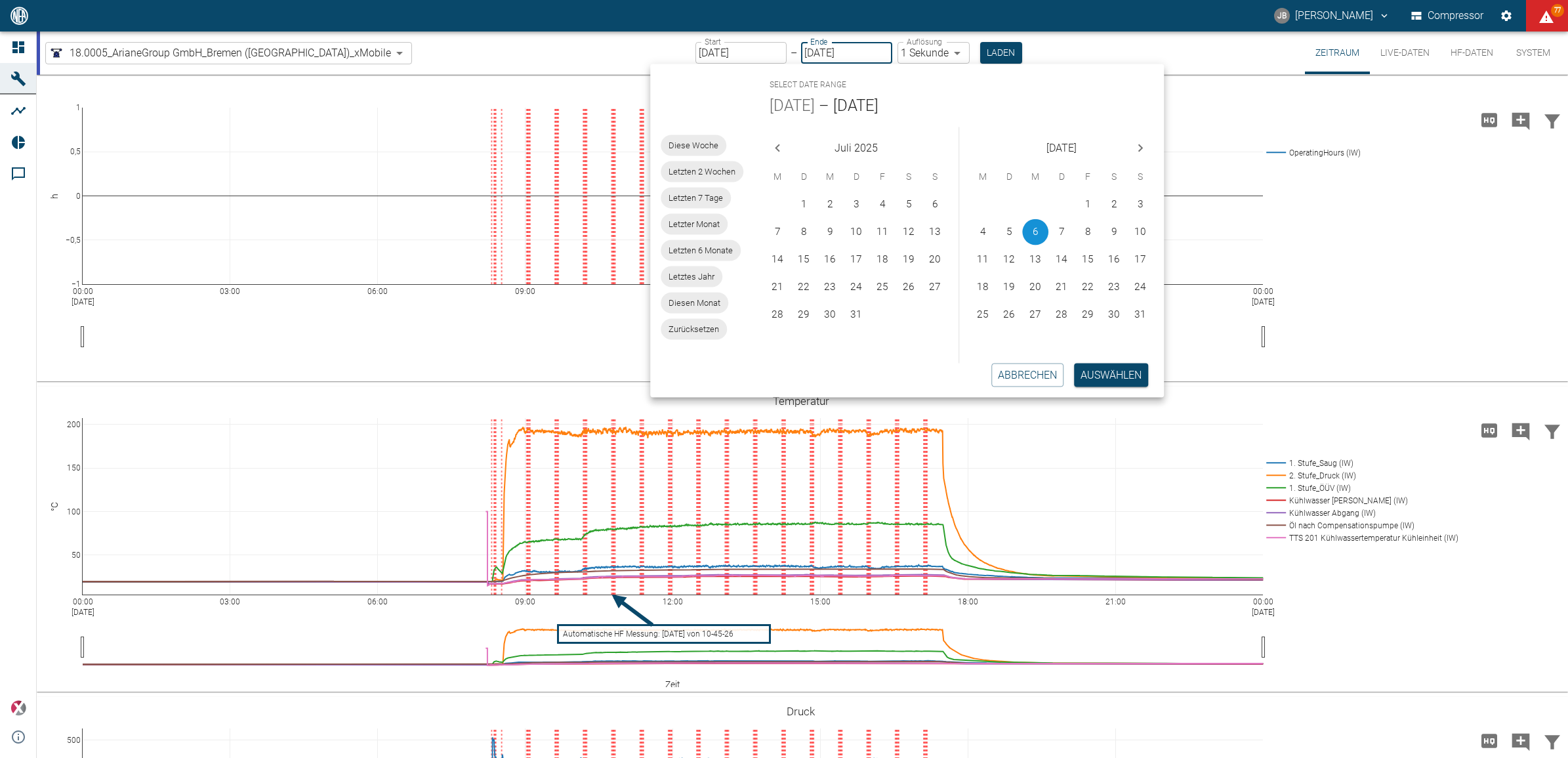
click at [1043, 228] on button "6" at bounding box center [1035, 232] width 26 height 26
click at [982, 276] on button "18" at bounding box center [982, 287] width 26 height 26
type input "18.08.2025"
type input "DD.MM.YYYY"
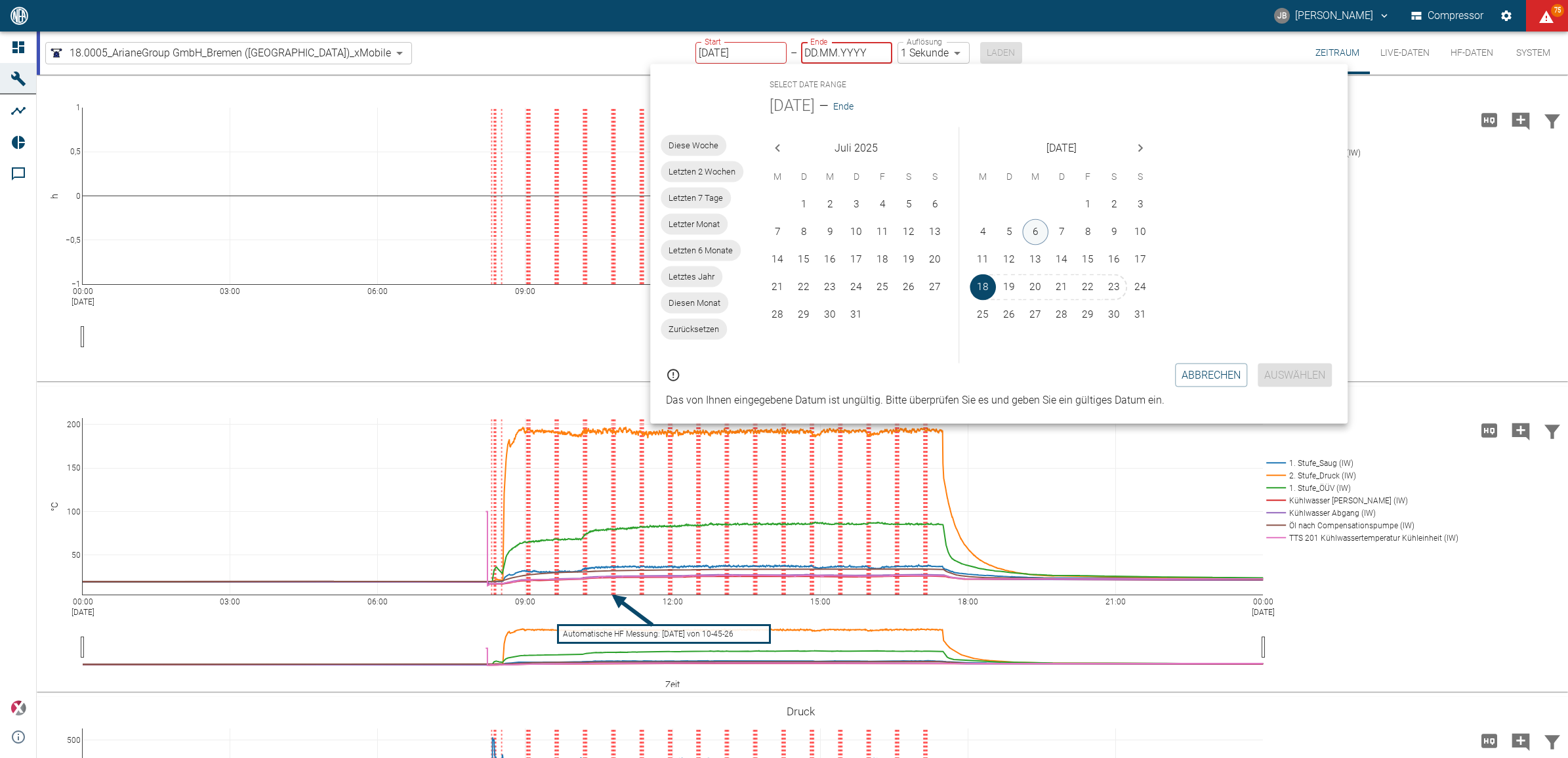
click at [1032, 224] on button "6" at bounding box center [1035, 232] width 26 height 26
type input "06.08.2025"
click at [984, 286] on button "18" at bounding box center [982, 287] width 26 height 26
type input "18.08.2025"
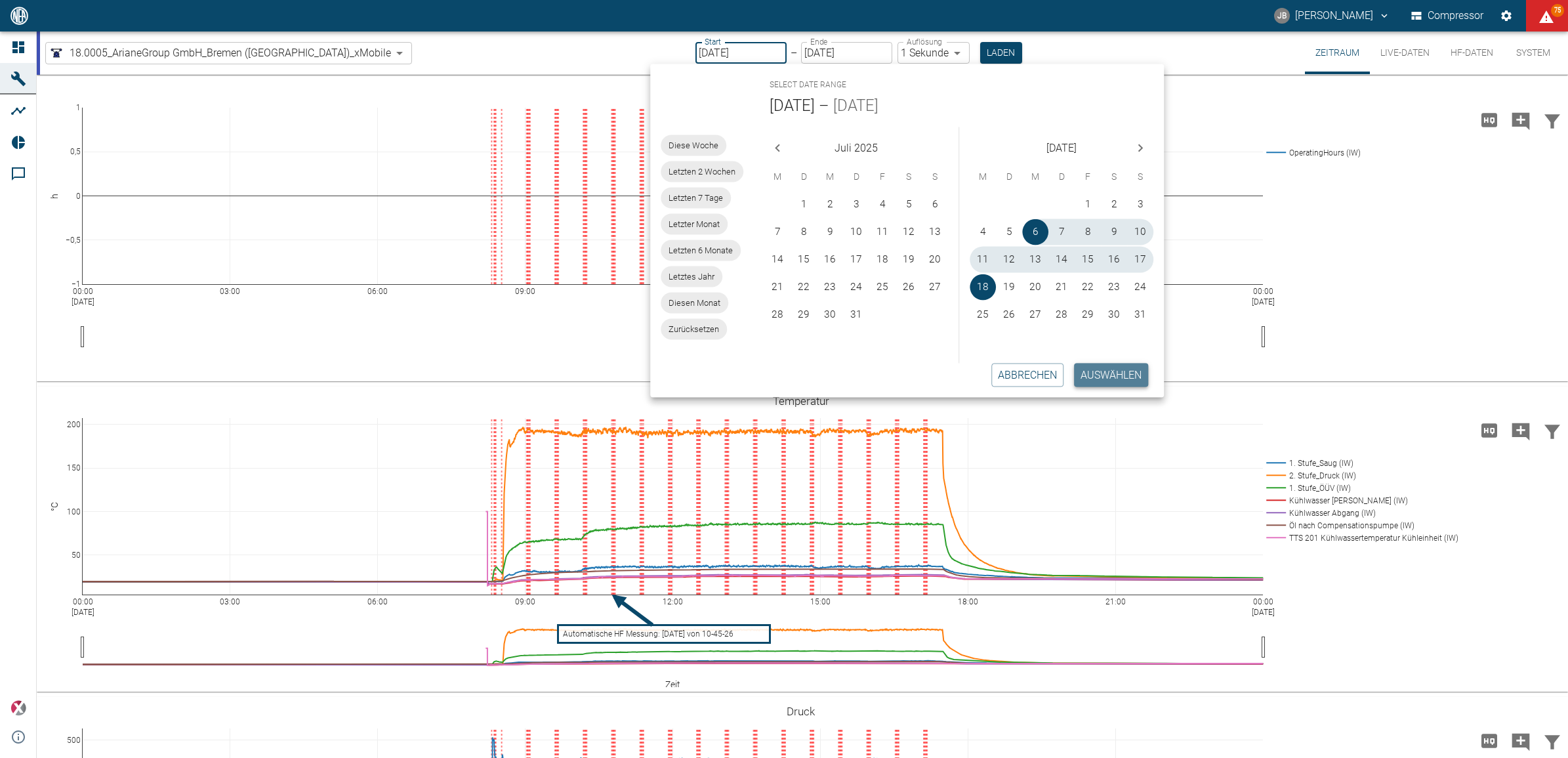
click at [1104, 371] on button "Auswählen" at bounding box center [1110, 374] width 74 height 24
type input "2min"
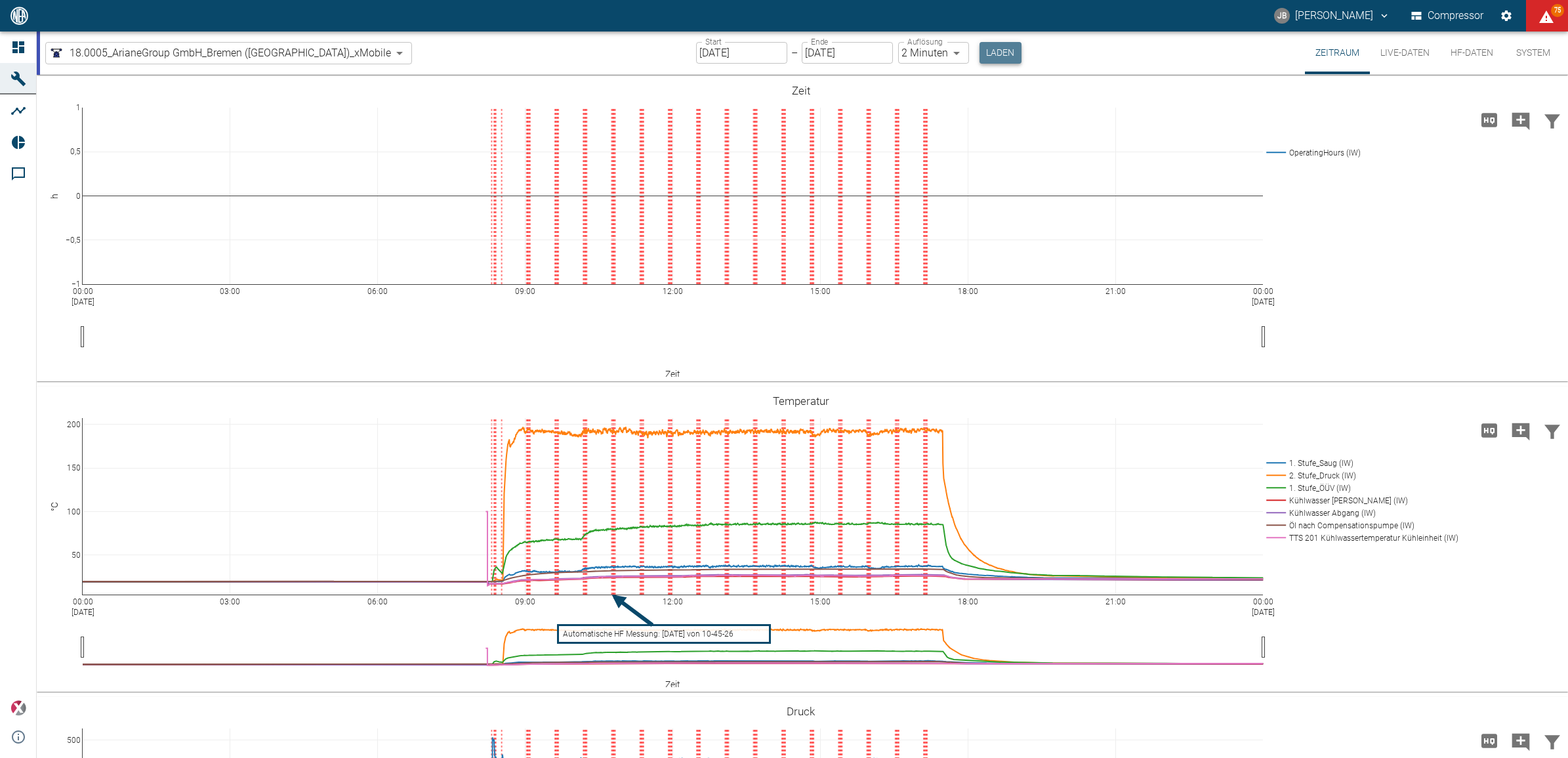
click at [979, 51] on button "Laden" at bounding box center [1000, 53] width 42 height 21
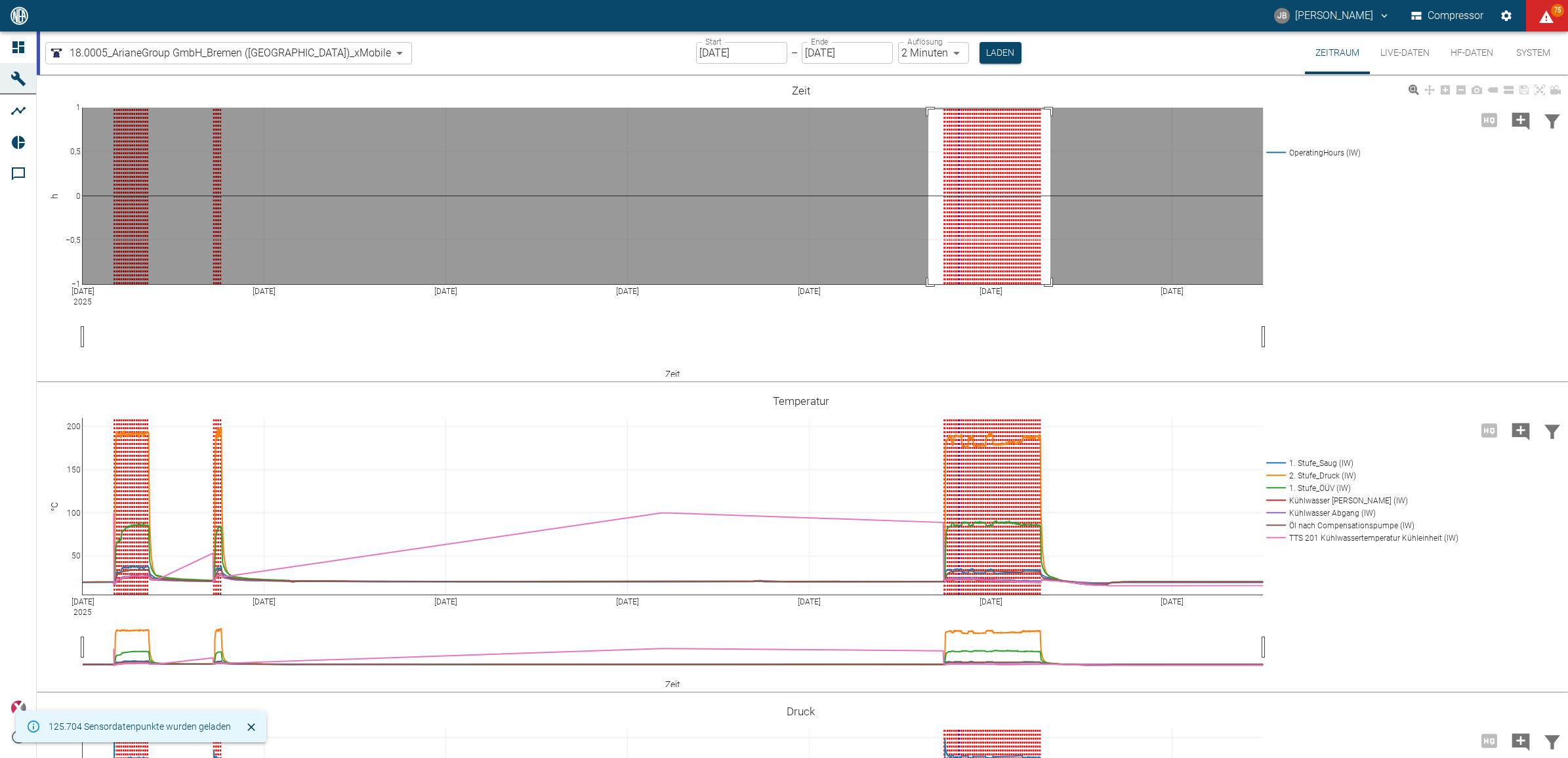
drag, startPoint x: 928, startPoint y: 110, endPoint x: 1051, endPoint y: 297, distance: 223.8
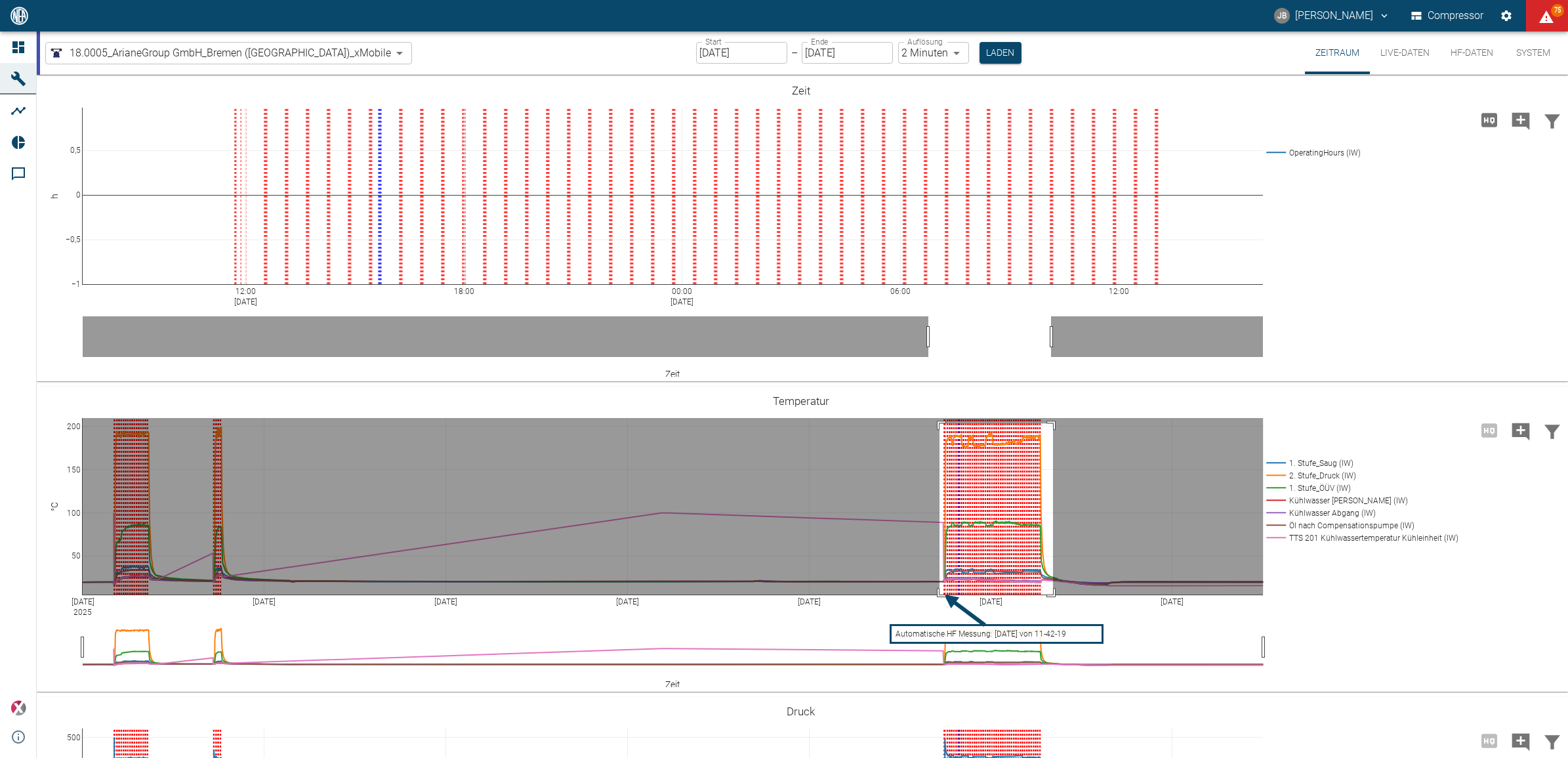
drag, startPoint x: 940, startPoint y: 423, endPoint x: 1053, endPoint y: 600, distance: 210.0
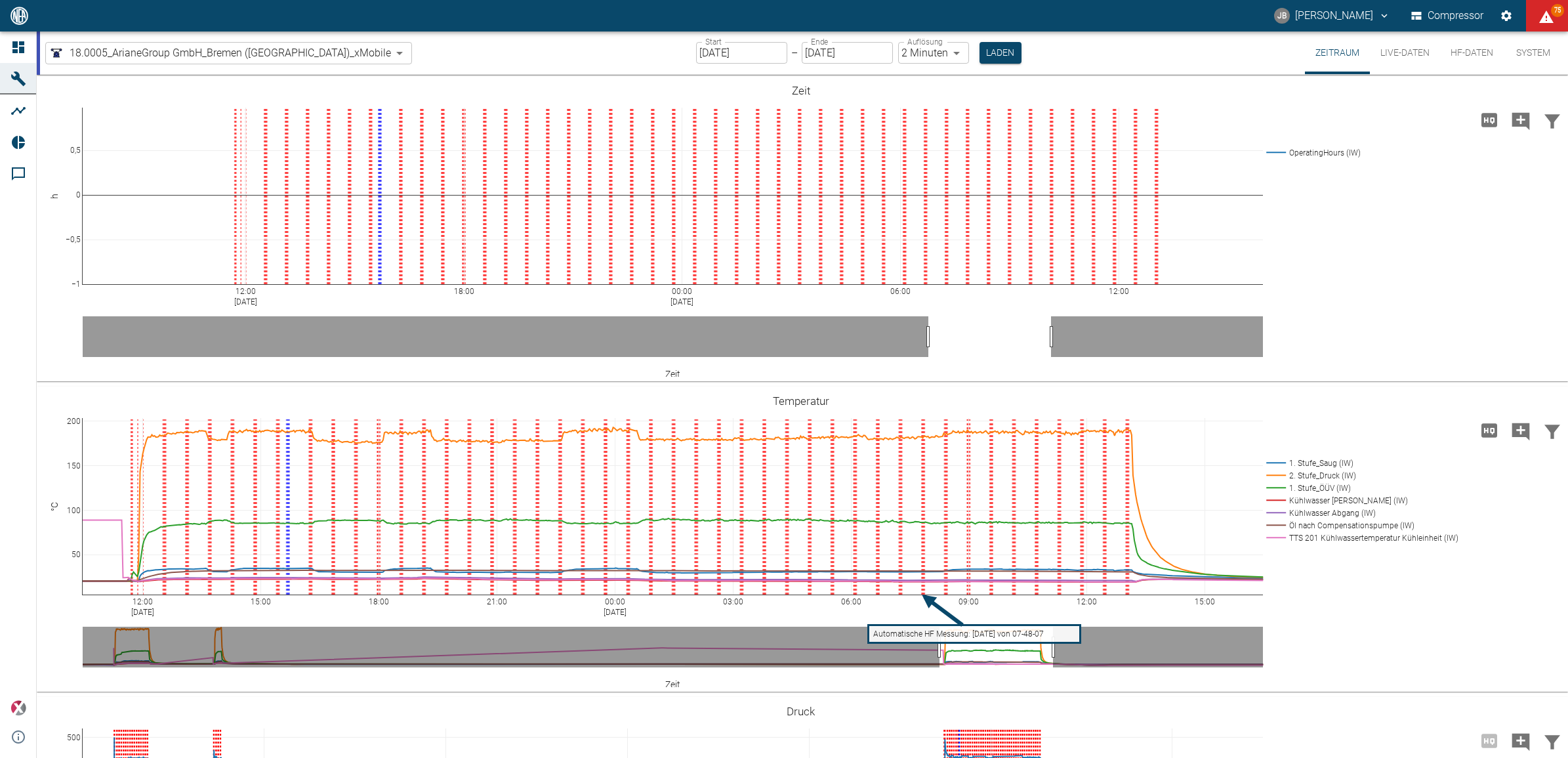
click at [696, 54] on input "06.08.2025" at bounding box center [741, 53] width 91 height 21
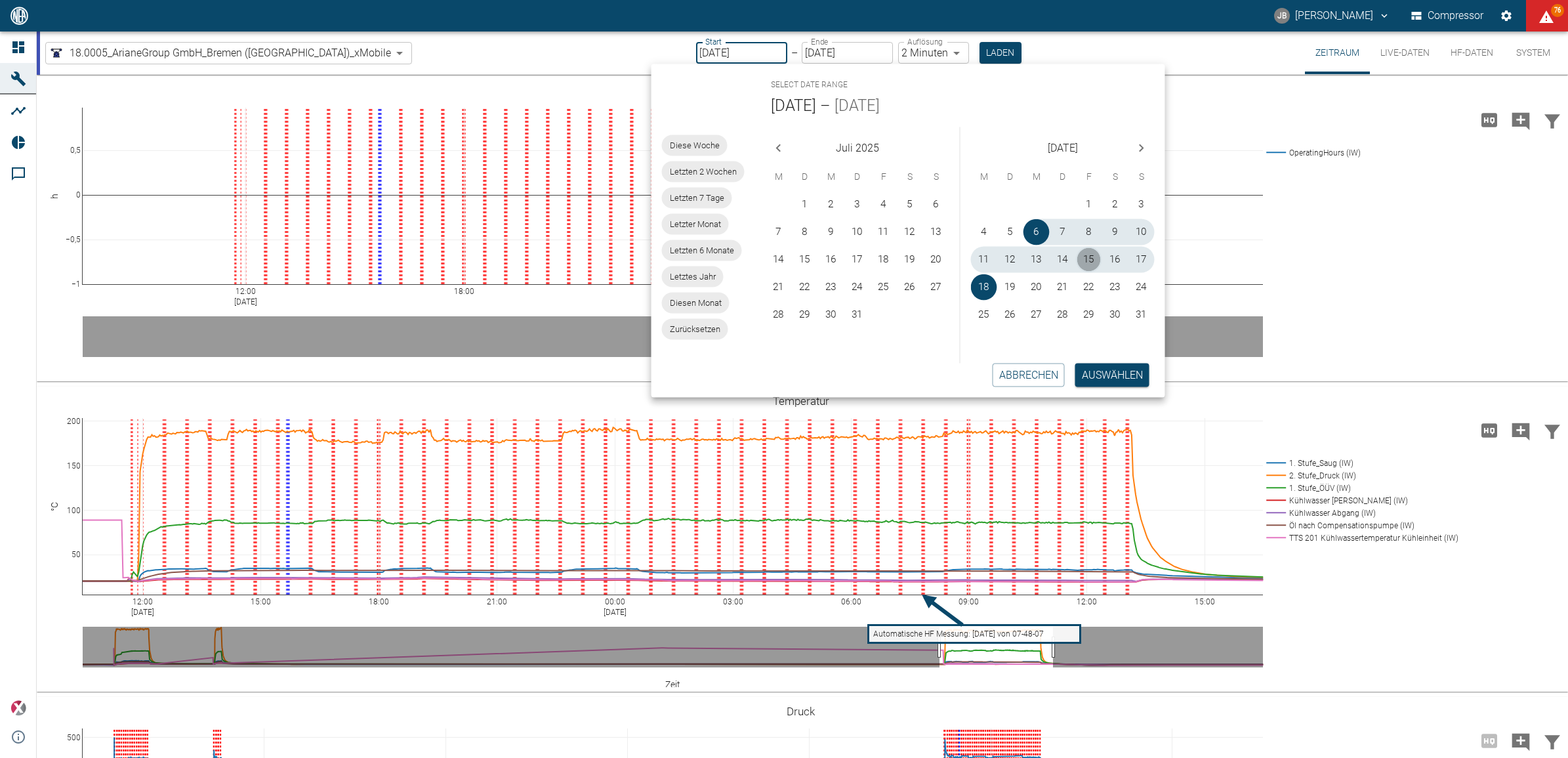
click at [1086, 253] on button "15" at bounding box center [1089, 260] width 26 height 26
type input "[DATE]"
click at [1115, 263] on button "16" at bounding box center [1115, 260] width 26 height 26
type input "[DATE]"
click at [1099, 372] on button "Auswählen" at bounding box center [1112, 374] width 74 height 24
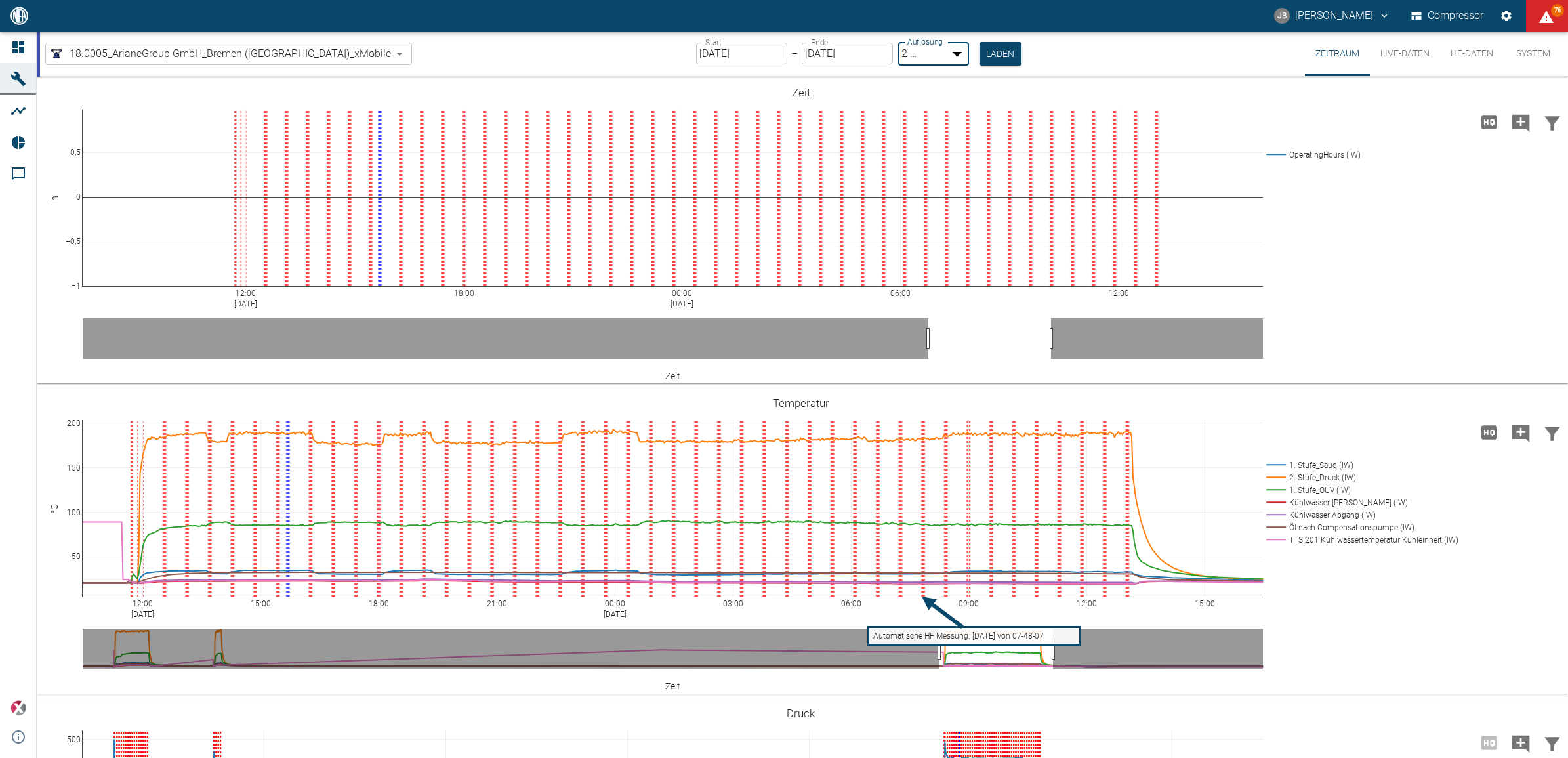
click at [913, 54] on body "JB Jonas Busse Compressor 76 Dashboard Maschinen Analysen Reports Kommentare po…" at bounding box center [784, 379] width 1568 height 758
type input "1sec"
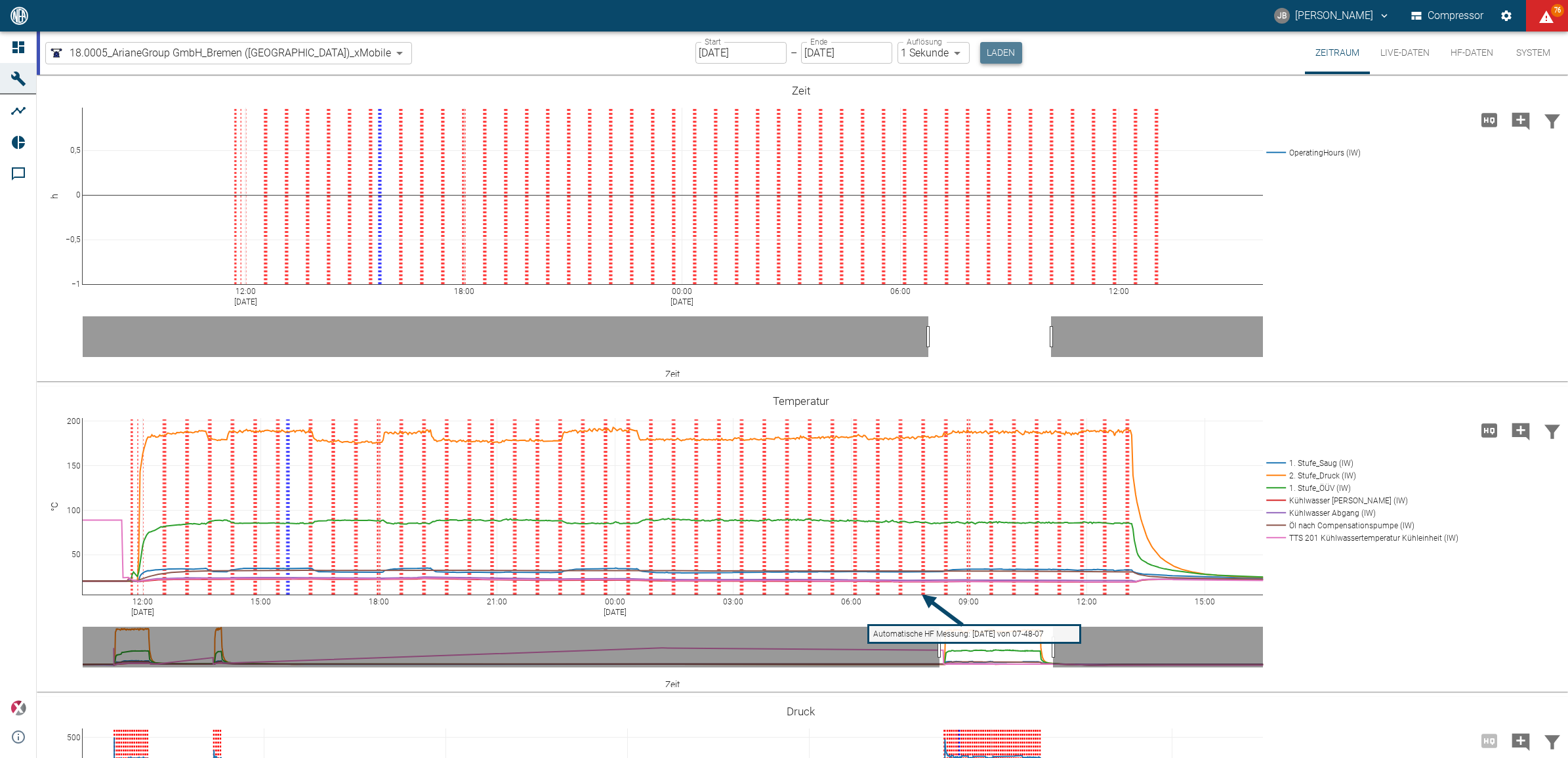
click at [980, 48] on button "Laden" at bounding box center [1001, 53] width 42 height 21
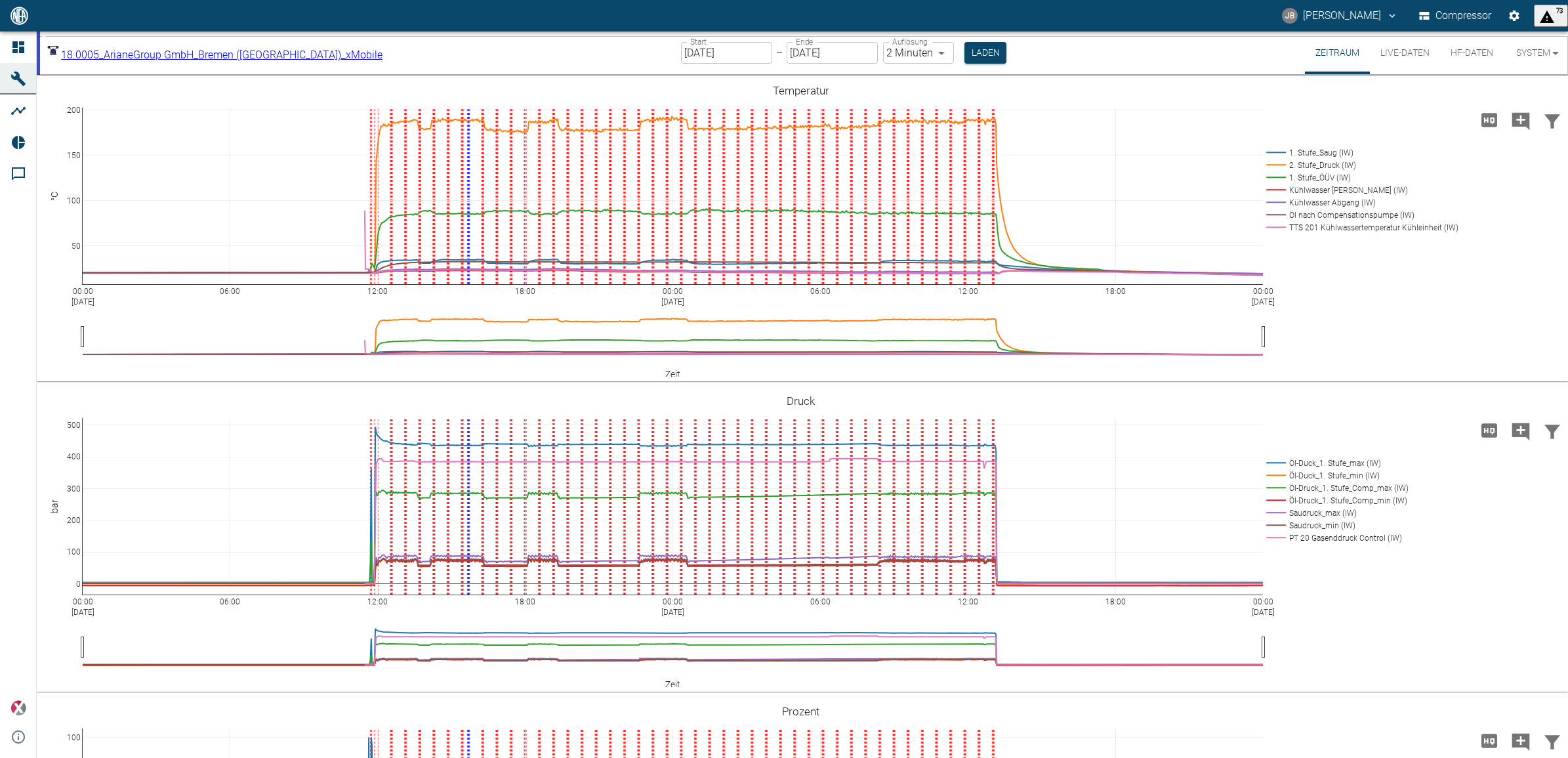
click at [915, 50] on body "JB [PERSON_NAME] Compressor 73 Dashboard Maschinen Analysen Reports Kommentare …" at bounding box center [784, 379] width 1568 height 758
click at [914, 50] on body "JB [PERSON_NAME] Compressor 73 Dashboard Maschinen Analysen Reports Kommentare …" at bounding box center [784, 379] width 1568 height 758
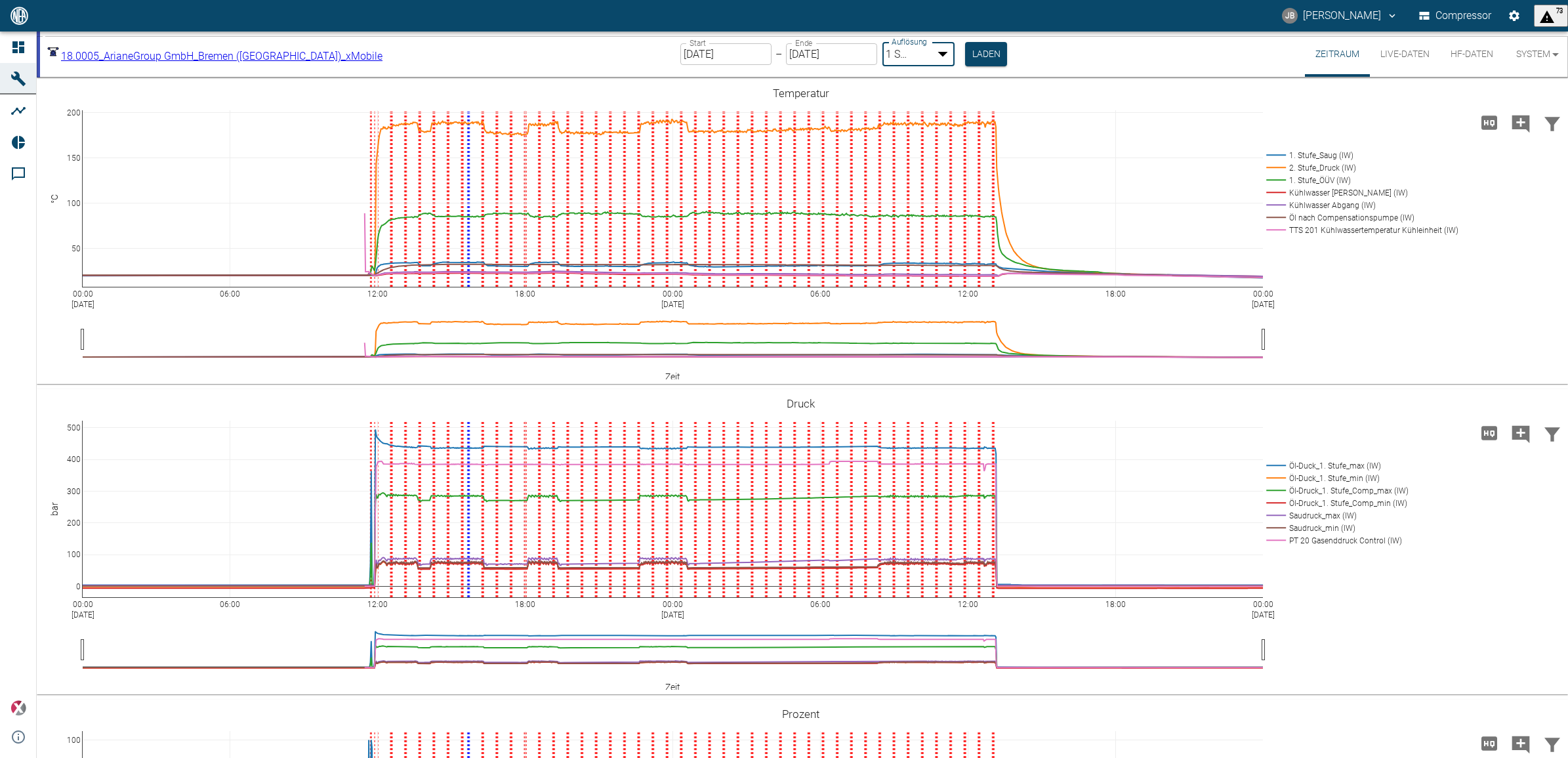
type input "2min"
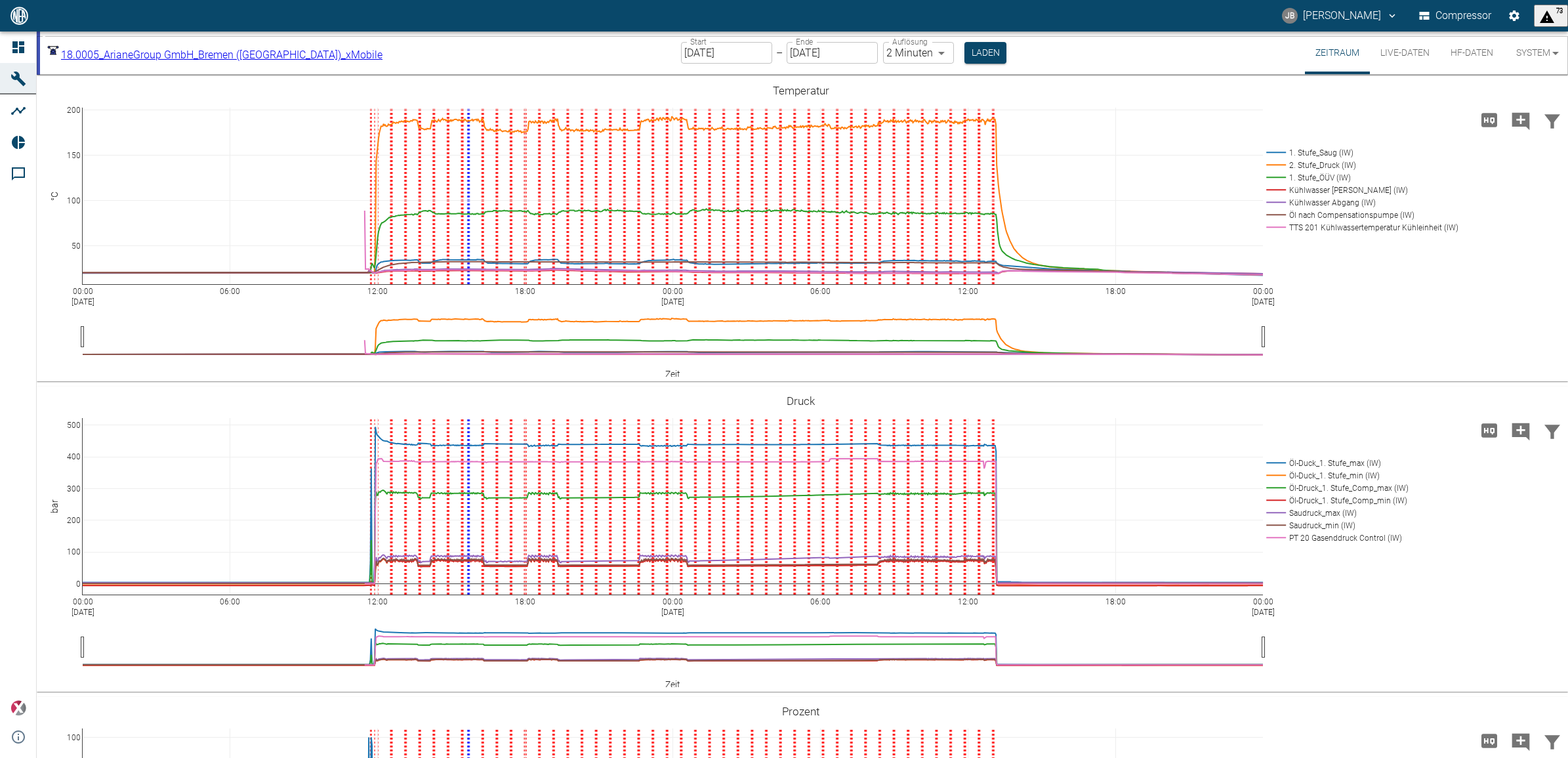
click at [1120, 51] on div "18.0005_ArianeGroup GmbH_Bremen ([GEOGRAPHIC_DATA])_xMobile bb288145-4d7d-496b-…" at bounding box center [804, 53] width 1528 height 43
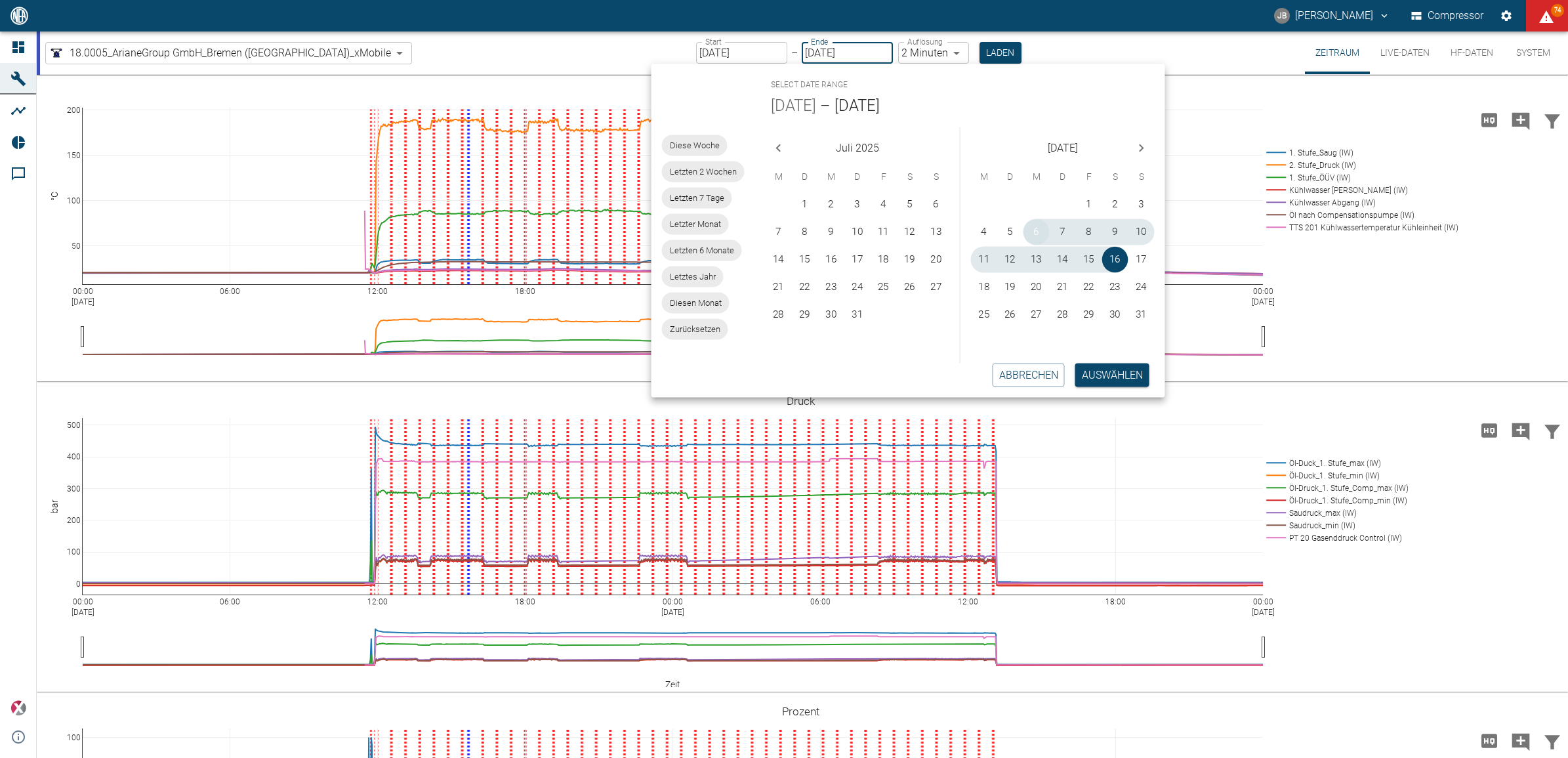
click at [1035, 225] on button "6" at bounding box center [1037, 232] width 26 height 26
type input "06.08.2025"
click at [1100, 369] on button "Auswählen" at bounding box center [1112, 374] width 74 height 24
type input "1sec"
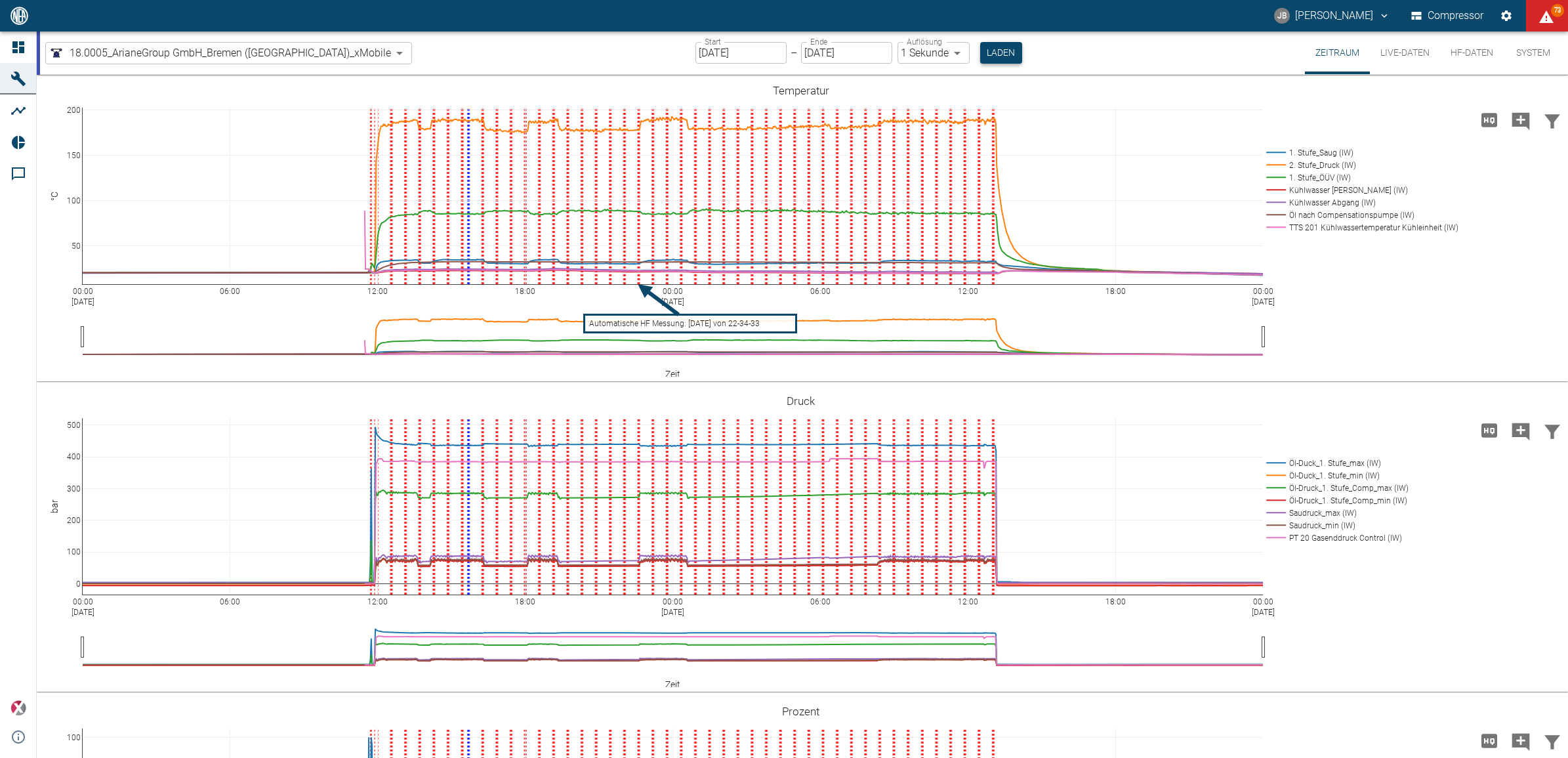
click at [980, 51] on button "Laden" at bounding box center [1001, 53] width 42 height 21
